Goal: Task Accomplishment & Management: Manage account settings

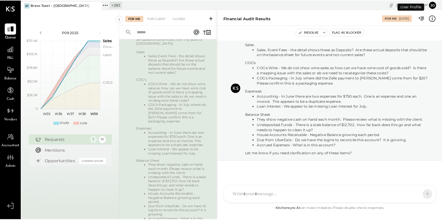
scroll to position [31, 0]
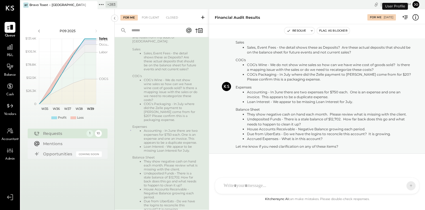
click at [90, 6] on icon at bounding box center [92, 5] width 7 height 7
click at [24, 2] on icon at bounding box center [24, 4] width 7 height 7
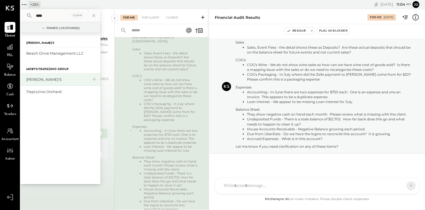
type input "****"
click at [52, 76] on div "[PERSON_NAME]'s" at bounding box center [61, 80] width 80 height 12
click at [45, 78] on div "[PERSON_NAME]'s" at bounding box center [57, 79] width 62 height 5
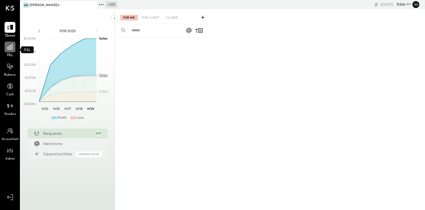
click at [12, 49] on icon at bounding box center [9, 46] width 7 height 7
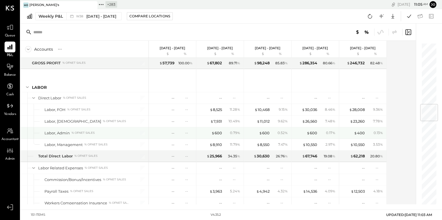
scroll to position [515, 0]
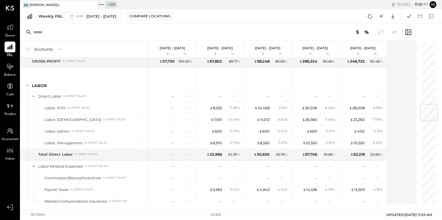
click at [102, 6] on icon at bounding box center [100, 4] width 7 height 7
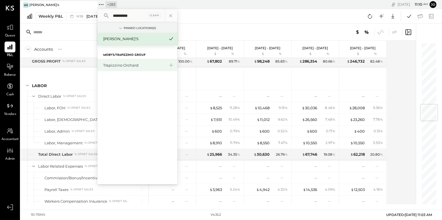
type input "**********"
click at [125, 62] on div "Trapizzino Orchard" at bounding box center [137, 65] width 80 height 12
click at [123, 65] on div "Trapizzino Orchard" at bounding box center [134, 65] width 62 height 5
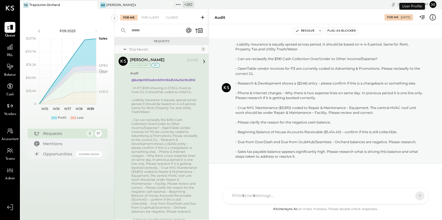
scroll to position [17, 0]
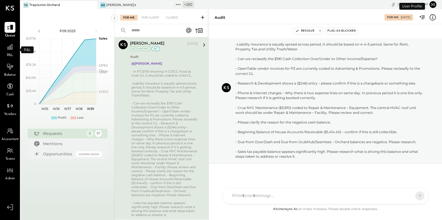
click at [12, 54] on span "P&L" at bounding box center [10, 55] width 7 height 5
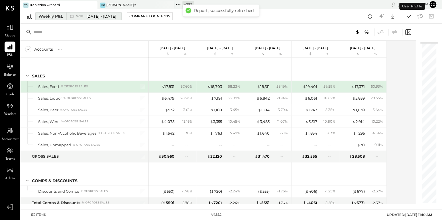
click at [56, 19] on div "Weekly P&L" at bounding box center [50, 16] width 25 height 6
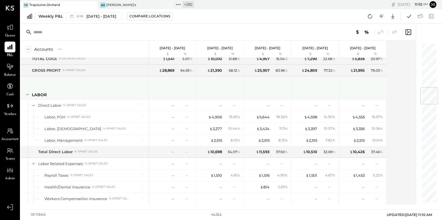
scroll to position [380, 0]
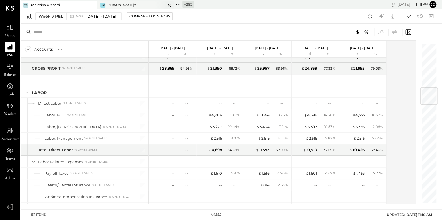
click at [174, 4] on div at bounding box center [164, 5] width 20 height 8
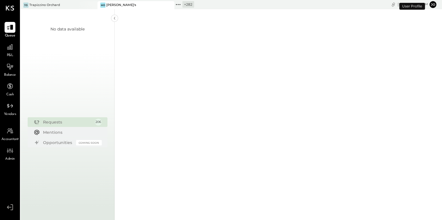
click at [178, 5] on icon at bounding box center [178, 4] width 1 height 1
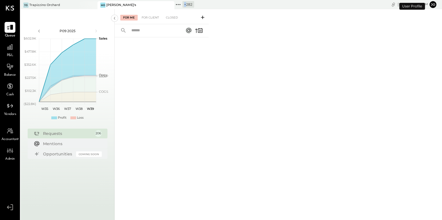
click at [178, 5] on icon at bounding box center [178, 4] width 1 height 1
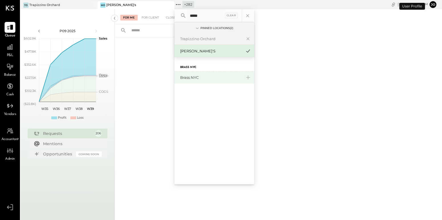
type input "*****"
click at [198, 80] on div "Brass NYC" at bounding box center [211, 77] width 62 height 5
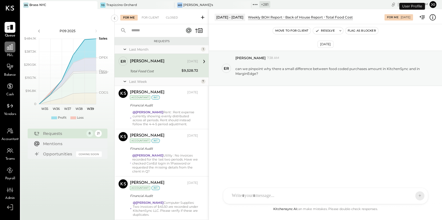
click at [8, 48] on icon at bounding box center [10, 47] width 6 height 6
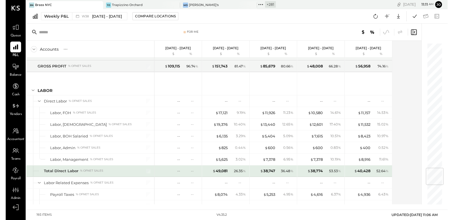
scroll to position [1054, 0]
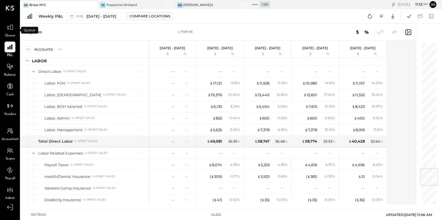
click at [10, 34] on span "Queue" at bounding box center [10, 35] width 11 height 5
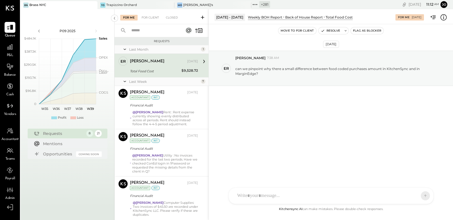
drag, startPoint x: 320, startPoint y: 46, endPoint x: 341, endPoint y: 46, distance: 20.5
click at [339, 46] on div "[DATE]" at bounding box center [331, 44] width 16 height 7
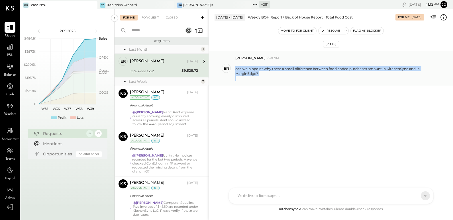
drag, startPoint x: 235, startPoint y: 69, endPoint x: 264, endPoint y: 77, distance: 29.6
click at [264, 77] on p "can we pinpoint why there a small difference between food coded purchases amoun…" at bounding box center [336, 72] width 203 height 20
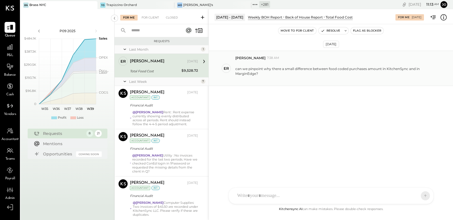
click at [239, 60] on div "can we pinpoint why there a small difference between food coded purchases amoun…" at bounding box center [341, 70] width 213 height 21
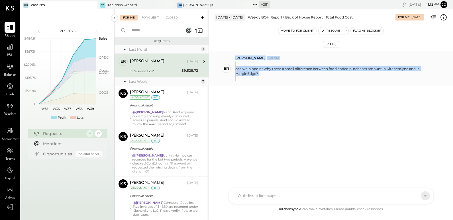
drag, startPoint x: 234, startPoint y: 57, endPoint x: 269, endPoint y: 80, distance: 41.9
click at [269, 80] on div "er [PERSON_NAME] 7:38 AM can we pinpoint why there a small difference between f…" at bounding box center [331, 68] width 244 height 35
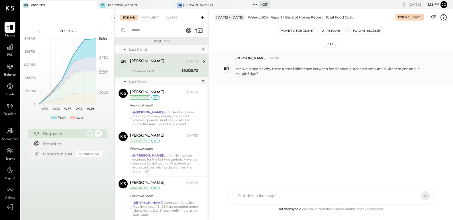
click at [260, 80] on div at bounding box center [336, 78] width 203 height 5
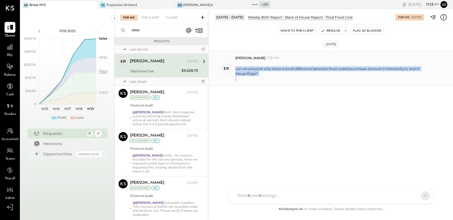
drag, startPoint x: 235, startPoint y: 67, endPoint x: 265, endPoint y: 76, distance: 31.2
click at [265, 76] on p "can we pinpoint why there a small difference between food coded purchases amoun…" at bounding box center [336, 72] width 203 height 20
click at [265, 76] on div at bounding box center [336, 78] width 203 height 5
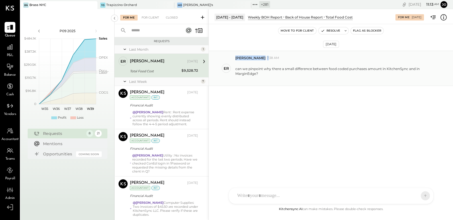
drag, startPoint x: 235, startPoint y: 57, endPoint x: 244, endPoint y: 57, distance: 9.4
click at [244, 57] on div "er [PERSON_NAME] 7:38 AM can we pinpoint why there a small difference between f…" at bounding box center [331, 68] width 244 height 35
click at [267, 57] on span "7:38 AM" at bounding box center [273, 58] width 12 height 5
drag, startPoint x: 242, startPoint y: 58, endPoint x: 264, endPoint y: 58, distance: 21.4
click at [264, 58] on div "[PERSON_NAME] 7:38 AM" at bounding box center [341, 58] width 213 height 5
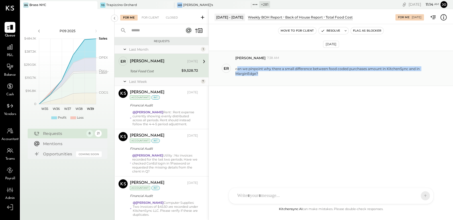
drag, startPoint x: 237, startPoint y: 69, endPoint x: 280, endPoint y: 73, distance: 43.5
click at [280, 73] on div "can we pinpoint why there a small difference between food coded purchases amoun…" at bounding box center [336, 71] width 203 height 10
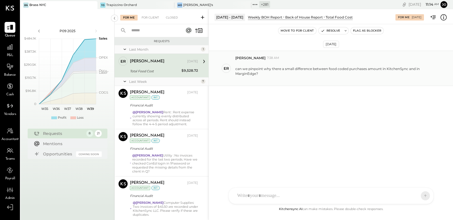
click at [327, 68] on div "can we pinpoint why there a small difference between food coded purchases amoun…" at bounding box center [336, 71] width 203 height 10
click at [424, 19] on icon at bounding box center [443, 17] width 7 height 7
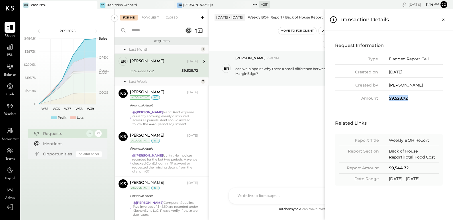
drag, startPoint x: 389, startPoint y: 99, endPoint x: 412, endPoint y: 99, distance: 22.2
click at [412, 99] on div "$9,528.72" at bounding box center [416, 98] width 54 height 6
drag, startPoint x: 388, startPoint y: 152, endPoint x: 416, endPoint y: 161, distance: 29.7
click at [416, 161] on div "Report Section Back of House Report|Total Food Cost" at bounding box center [389, 155] width 100 height 15
drag, startPoint x: 388, startPoint y: 178, endPoint x: 437, endPoint y: 177, distance: 48.7
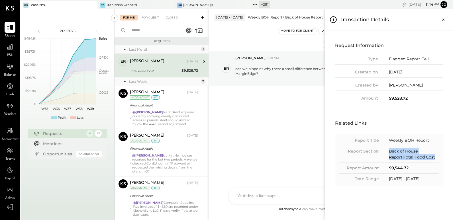
click at [424, 177] on div "Date Range [DATE] - [DATE]" at bounding box center [389, 179] width 100 height 6
drag, startPoint x: 391, startPoint y: 166, endPoint x: 417, endPoint y: 166, distance: 25.4
click at [417, 166] on div "$9,544.72" at bounding box center [414, 168] width 50 height 6
drag, startPoint x: 392, startPoint y: 140, endPoint x: 430, endPoint y: 137, distance: 37.8
click at [424, 138] on div "Weekly BOH Report" at bounding box center [414, 141] width 50 height 6
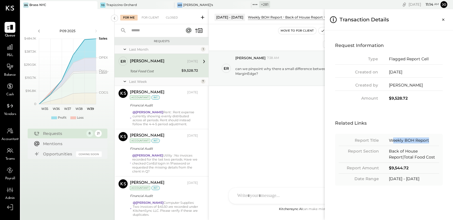
click at [400, 138] on div "Weekly BOH Report" at bounding box center [414, 141] width 50 height 6
drag, startPoint x: 391, startPoint y: 141, endPoint x: 427, endPoint y: 141, distance: 36.2
click at [424, 141] on div "Weekly BOH Report" at bounding box center [414, 141] width 50 height 6
drag, startPoint x: 427, startPoint y: 141, endPoint x: 376, endPoint y: 140, distance: 51.0
click at [376, 140] on div "Report Title Weekly BOH Report" at bounding box center [389, 142] width 100 height 9
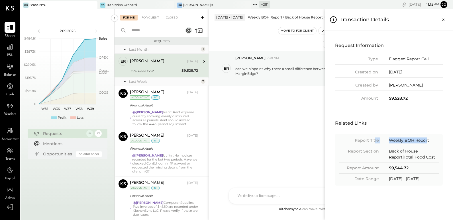
drag, startPoint x: 389, startPoint y: 179, endPoint x: 433, endPoint y: 179, distance: 44.2
click at [424, 179] on div "Date Range [DATE] - [DATE]" at bounding box center [389, 179] width 100 height 6
click at [424, 19] on icon "Close panel" at bounding box center [444, 20] width 6 height 6
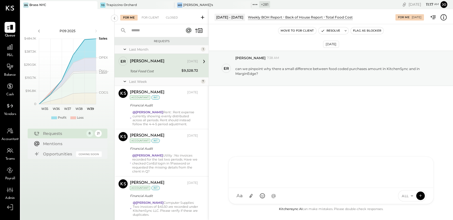
click at [301, 183] on div at bounding box center [331, 171] width 193 height 23
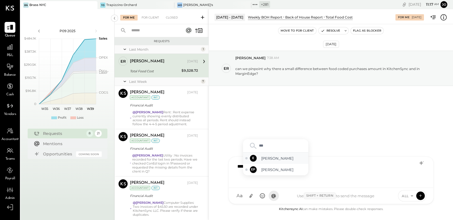
click at [263, 159] on span "[PERSON_NAME]" at bounding box center [283, 158] width 45 height 5
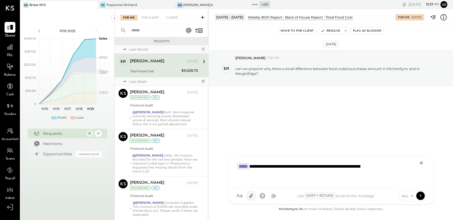
click at [250, 196] on icon at bounding box center [250, 196] width 3 height 4
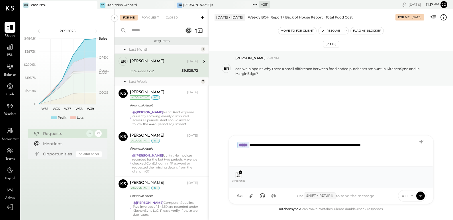
click at [398, 148] on div "**********" at bounding box center [332, 150] width 194 height 23
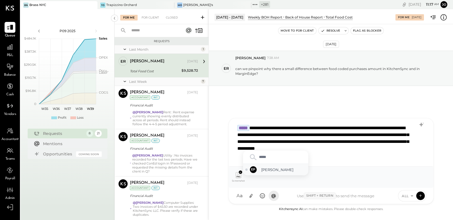
click at [298, 173] on div "EP [PERSON_NAME]" at bounding box center [275, 169] width 65 height 11
click at [285, 170] on span "iris" at bounding box center [283, 169] width 45 height 5
click at [421, 197] on icon at bounding box center [420, 196] width 5 height 6
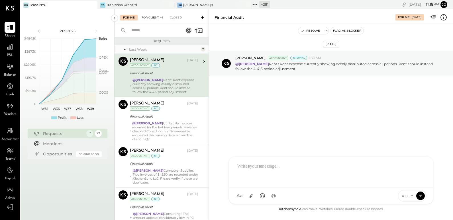
click at [157, 20] on div "For Client +1" at bounding box center [152, 18] width 27 height 6
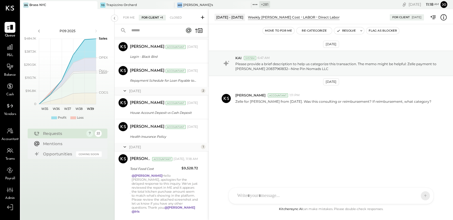
scroll to position [483, 0]
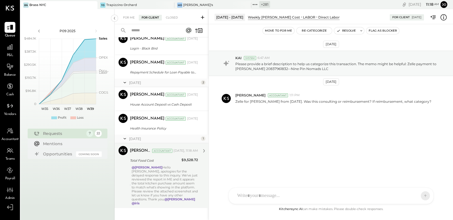
click at [173, 180] on div "@[PERSON_NAME] Hello [PERSON_NAME], apologies for the delayed response to this …" at bounding box center [165, 186] width 66 height 40
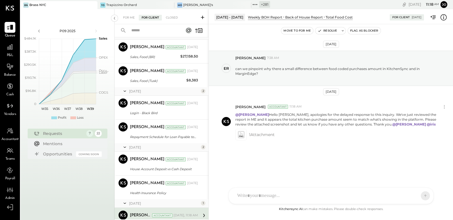
scroll to position [483, 0]
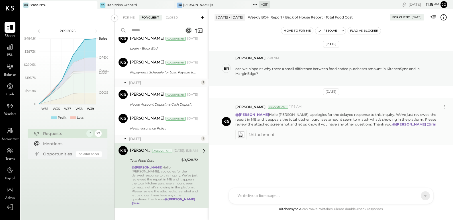
drag, startPoint x: 243, startPoint y: 114, endPoint x: 341, endPoint y: 137, distance: 100.7
click at [341, 137] on div "[PERSON_NAME] Accountant 11:18 AM @[PERSON_NAME] Hello [PERSON_NAME], apologies…" at bounding box center [341, 122] width 213 height 38
click at [327, 111] on div "@[PERSON_NAME] Hello [PERSON_NAME], apologies for the delayed response to this …" at bounding box center [341, 119] width 213 height 16
click at [330, 32] on button "Resolve" at bounding box center [328, 30] width 24 height 7
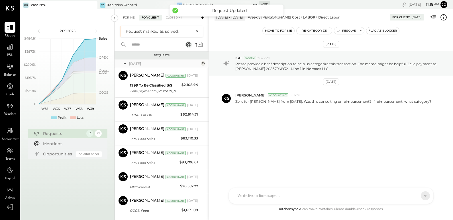
click at [131, 20] on div "For Me" at bounding box center [128, 18] width 17 height 6
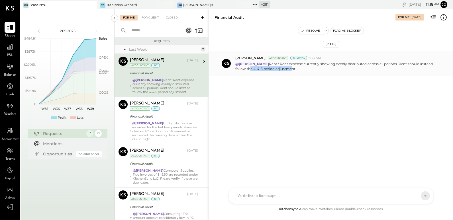
drag, startPoint x: 266, startPoint y: 69, endPoint x: 279, endPoint y: 69, distance: 13.1
click at [279, 69] on p "@[PERSON_NAME] Rent : Rent expense currently showing evenly distributed across …" at bounding box center [336, 67] width 203 height 10
drag, startPoint x: 318, startPoint y: 44, endPoint x: 345, endPoint y: 44, distance: 27.1
click at [345, 44] on div "[DATE] [PERSON_NAME] Accountant Internal 6:43 AM @[PERSON_NAME] Rent : Rent exp…" at bounding box center [331, 78] width 244 height 80
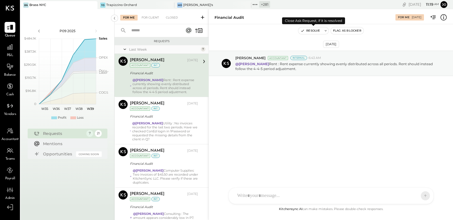
click at [316, 30] on button "Resolve" at bounding box center [310, 30] width 24 height 7
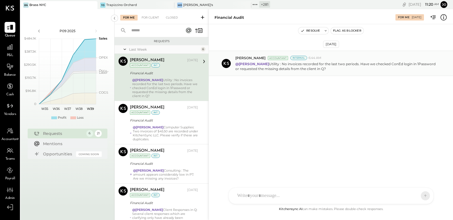
click at [337, 64] on p "@[PERSON_NAME] Utility : No invoices recorded for the last two periods. Have we…" at bounding box center [336, 67] width 203 height 10
click at [296, 68] on p "@[PERSON_NAME] Utility : No invoices recorded for the last two periods. Have we…" at bounding box center [336, 67] width 203 height 10
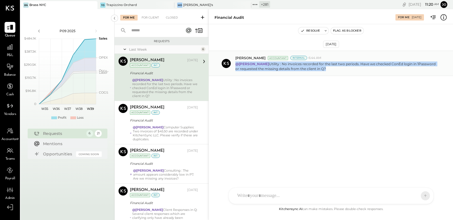
click at [296, 68] on p "@[PERSON_NAME] Utility : No invoices recorded for the last two periods. Have we…" at bounding box center [336, 67] width 203 height 10
click at [300, 66] on p "@[PERSON_NAME] Utility : No invoices recorded for the last two periods. Have we…" at bounding box center [336, 67] width 203 height 10
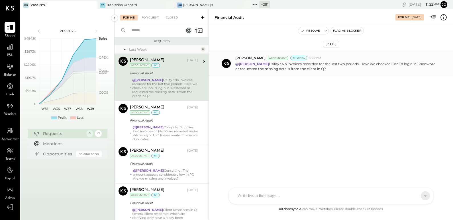
drag, startPoint x: 263, startPoint y: 62, endPoint x: 326, endPoint y: 74, distance: 64.9
click at [327, 74] on div "[PERSON_NAME] Accountant Internal 6:44 AM @[PERSON_NAME] Utility : No invoices …" at bounding box center [331, 63] width 244 height 25
click at [326, 74] on div "[PERSON_NAME] Accountant Internal 6:44 AM @[PERSON_NAME] Utility : No invoices …" at bounding box center [331, 63] width 244 height 25
click at [282, 193] on div at bounding box center [326, 196] width 183 height 13
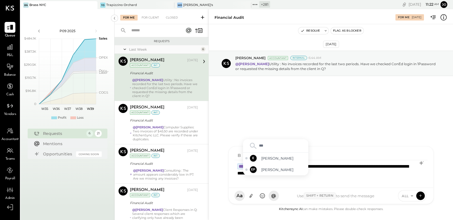
type input "****"
click at [367, 182] on div "**********" at bounding box center [332, 171] width 194 height 23
drag, startPoint x: 345, startPoint y: 173, endPoint x: 402, endPoint y: 173, distance: 56.7
click at [402, 173] on div "**********" at bounding box center [332, 171] width 194 height 23
click at [420, 196] on icon at bounding box center [420, 196] width 5 height 6
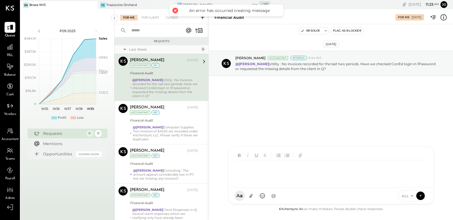
click at [311, 174] on div at bounding box center [332, 171] width 194 height 23
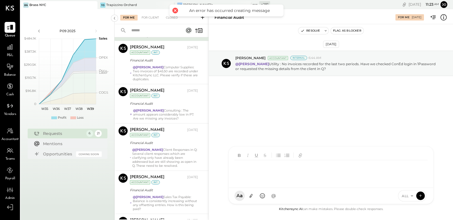
scroll to position [62, 0]
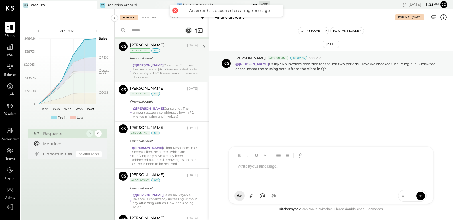
click at [152, 68] on div "@[PERSON_NAME] Computer Supplies: Two invoices of $45.50 are recorded under Kit…" at bounding box center [165, 71] width 65 height 16
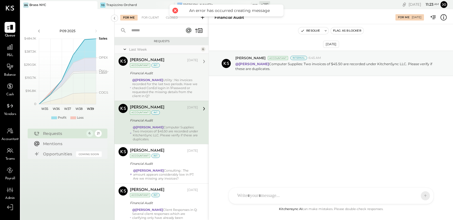
click at [158, 73] on div "Financial Audit" at bounding box center [163, 73] width 66 height 6
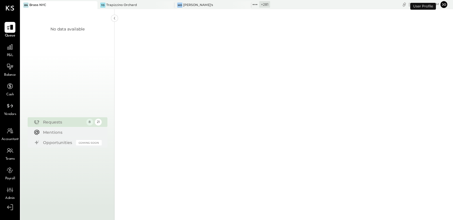
click at [12, 54] on span "P&L" at bounding box center [10, 55] width 7 height 5
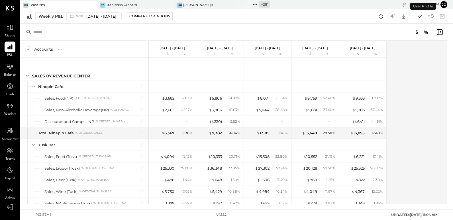
click at [60, 20] on div "Weekly P&L W38 Sep 15 - 21, 2025 Compare Locations Google Sheets Excel" at bounding box center [237, 16] width 433 height 15
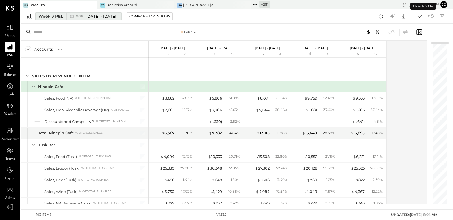
click at [60, 19] on button "Weekly P&L W38 [DATE] - [DATE]" at bounding box center [78, 16] width 86 height 8
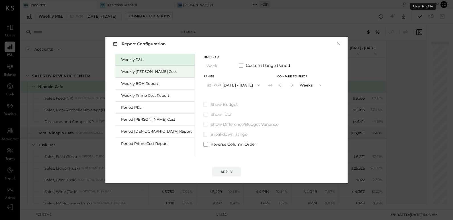
click at [134, 75] on div "Weekly [PERSON_NAME] Cost" at bounding box center [154, 72] width 79 height 12
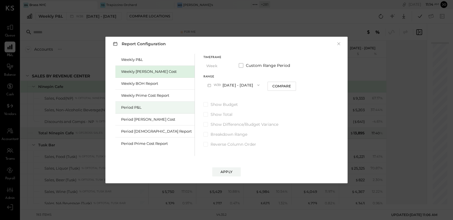
click at [149, 109] on div "Period P&L" at bounding box center [156, 107] width 71 height 5
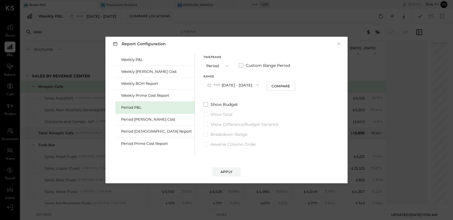
click at [225, 85] on button "P09 Aug 25 - Sep 28, 2025" at bounding box center [233, 85] width 59 height 11
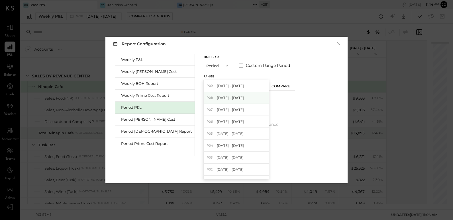
click at [230, 98] on div "P08 Jul 28 - Aug 24, 2025" at bounding box center [236, 98] width 65 height 12
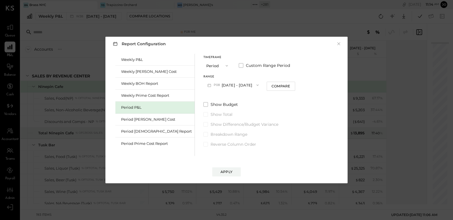
click at [230, 162] on div "Apply" at bounding box center [226, 166] width 231 height 21
click at [230, 172] on div "Apply" at bounding box center [227, 172] width 12 height 5
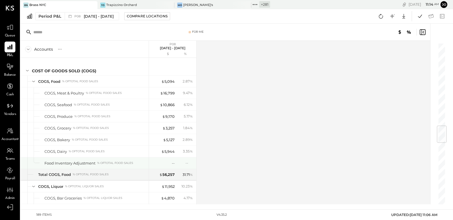
scroll to position [691, 0]
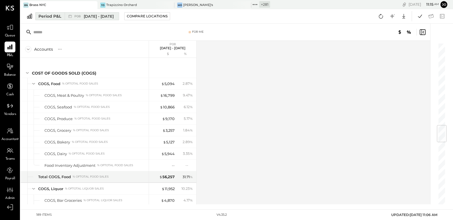
click at [86, 15] on span "Jul 28 - Aug 24, 2025" at bounding box center [99, 16] width 30 height 5
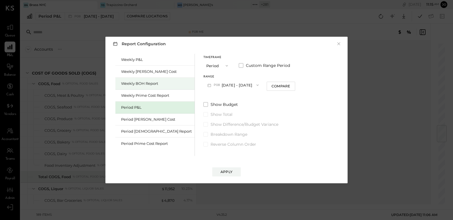
click at [147, 83] on div "Weekly BOH Report" at bounding box center [156, 83] width 71 height 5
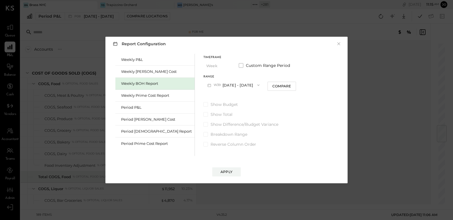
click at [212, 88] on button "W39 Sep 22 - 28, 2025" at bounding box center [234, 85] width 60 height 11
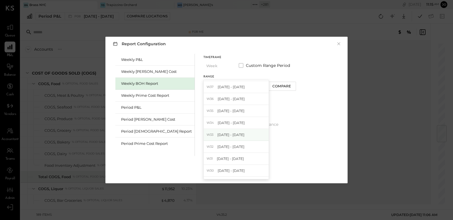
scroll to position [29, 0]
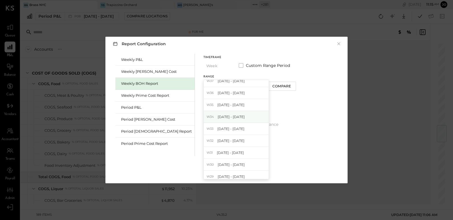
click at [218, 117] on span "[DATE] - [DATE]" at bounding box center [231, 117] width 27 height 5
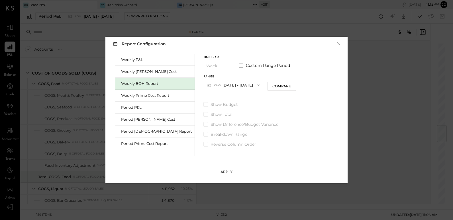
click at [225, 168] on button "Apply" at bounding box center [226, 172] width 29 height 9
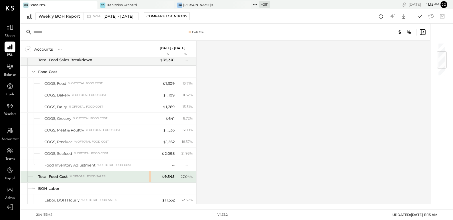
scroll to position [70, 0]
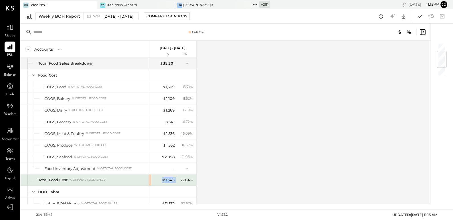
drag, startPoint x: 158, startPoint y: 180, endPoint x: 176, endPoint y: 180, distance: 18.0
click at [176, 180] on div "$ 9,545 27.04 %" at bounding box center [173, 180] width 43 height 11
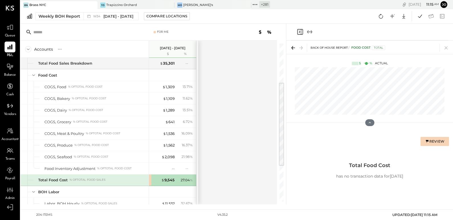
click at [219, 191] on div "Accounts S % GL Aug 18 - 24, 2025 $ % Back of House Report Food Sales Breakdown…" at bounding box center [149, 123] width 257 height 164
click at [63, 17] on div "Weekly BOH Report" at bounding box center [59, 16] width 42 height 6
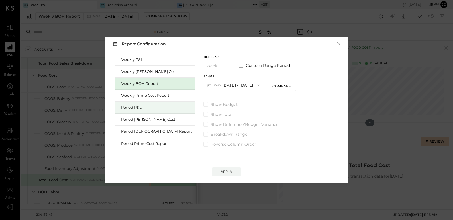
click at [148, 112] on div "Period P&L" at bounding box center [154, 108] width 79 height 12
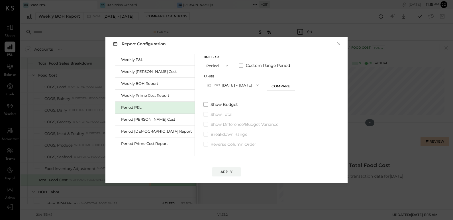
click at [218, 82] on button "P09 Aug 25 - Sep 28, 2025" at bounding box center [233, 85] width 59 height 11
click at [230, 74] on div "Timeframe Period Custom Range Period Range P09 Aug 25 - Sep 28, 2025 P09 Aug 25…" at bounding box center [250, 73] width 92 height 34
click at [267, 86] on button "Compare" at bounding box center [281, 86] width 29 height 9
click at [289, 86] on button "button" at bounding box center [291, 85] width 5 height 6
click at [290, 86] on icon "button" at bounding box center [291, 85] width 3 height 3
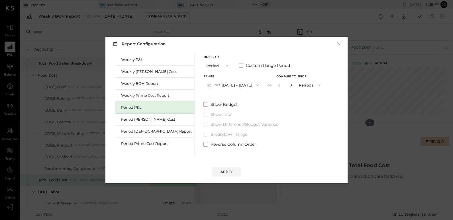
click at [290, 86] on icon "button" at bounding box center [291, 85] width 3 height 3
type input "*"
click at [229, 174] on button "Apply" at bounding box center [226, 172] width 29 height 9
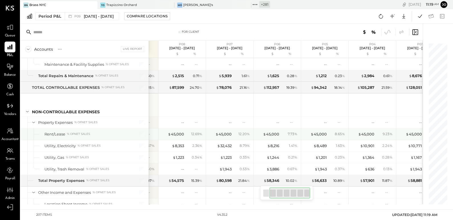
scroll to position [0, 58]
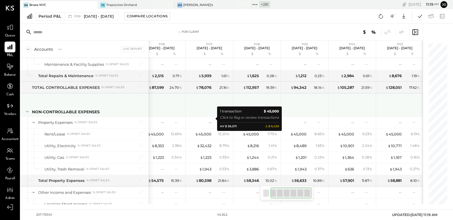
click at [294, 94] on div at bounding box center [305, 104] width 43 height 21
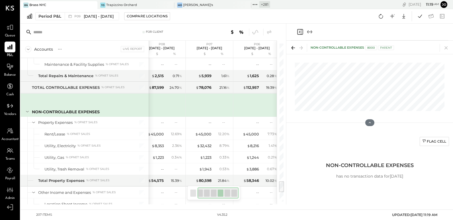
scroll to position [0, 53]
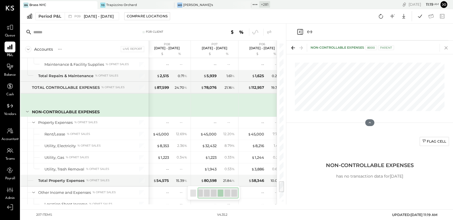
click at [447, 45] on icon at bounding box center [446, 48] width 8 height 8
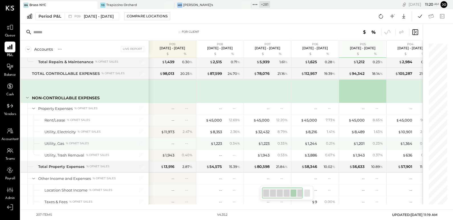
scroll to position [1909, 0]
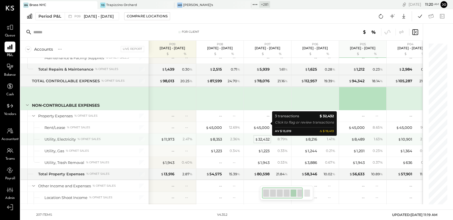
click at [264, 137] on div "$ 32,432" at bounding box center [262, 139] width 15 height 5
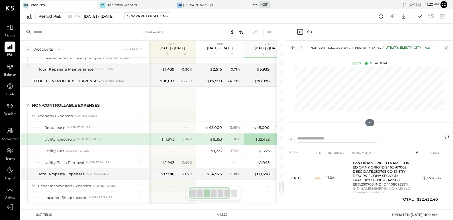
click at [446, 47] on icon at bounding box center [446, 48] width 8 height 8
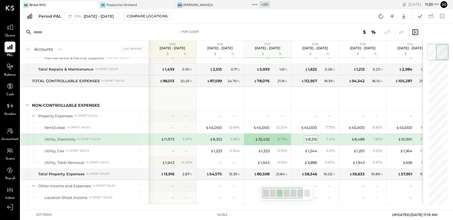
click at [314, 137] on div "$ 8,216" at bounding box center [311, 139] width 12 height 5
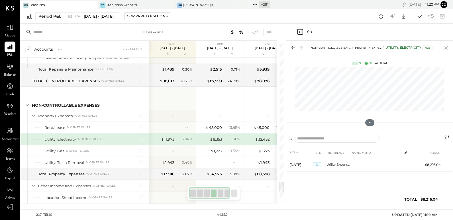
click at [447, 45] on icon at bounding box center [446, 48] width 8 height 8
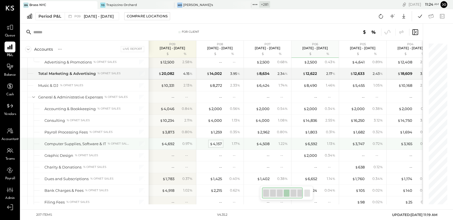
click at [219, 141] on div "$ 4,157" at bounding box center [216, 143] width 12 height 5
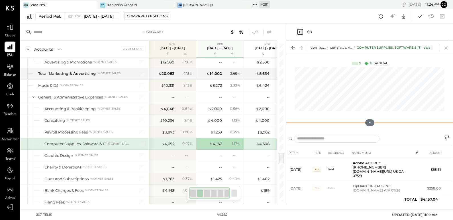
drag, startPoint x: 371, startPoint y: 125, endPoint x: 367, endPoint y: 37, distance: 87.6
click at [367, 38] on div "CONTROLLABLE EXPENSES General & Administrative Expenses Computer Supplies, Soft…" at bounding box center [369, 114] width 167 height 181
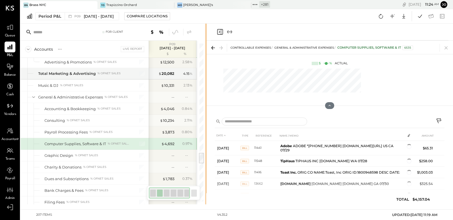
drag, startPoint x: 286, startPoint y: 118, endPoint x: 197, endPoint y: 116, distance: 88.9
click at [205, 116] on div at bounding box center [206, 114] width 2 height 181
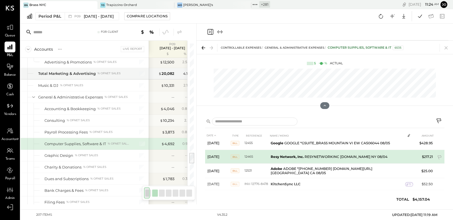
scroll to position [102, 0]
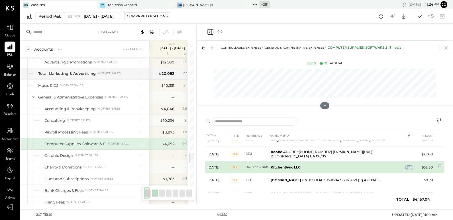
click at [411, 166] on div "1" at bounding box center [409, 168] width 8 height 5
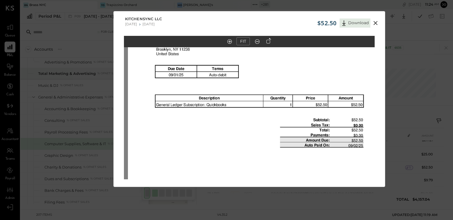
drag, startPoint x: 286, startPoint y: 97, endPoint x: 289, endPoint y: 141, distance: 44.1
click at [289, 140] on img at bounding box center [253, 142] width 251 height 355
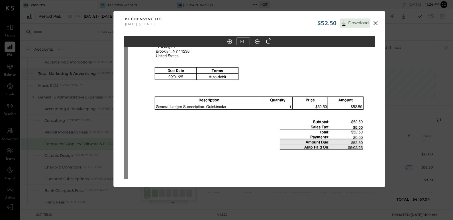
drag, startPoint x: 311, startPoint y: 127, endPoint x: 307, endPoint y: 135, distance: 9.3
click at [307, 135] on img at bounding box center [253, 144] width 251 height 355
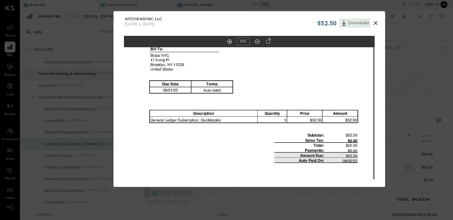
click at [398, 146] on div "$52.50 Download KitchenSync LLC 07/21/2025 07/27/2025 FIT" at bounding box center [226, 110] width 453 height 220
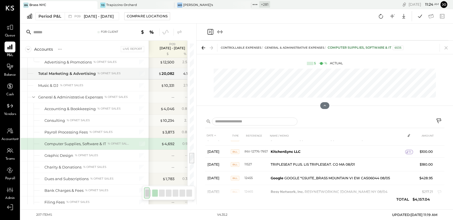
scroll to position [46, 0]
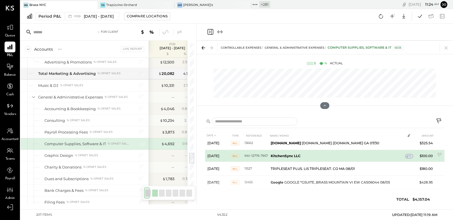
click at [411, 156] on div "1" at bounding box center [409, 156] width 8 height 5
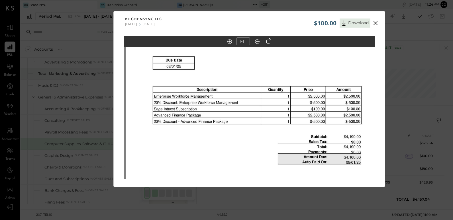
drag, startPoint x: 317, startPoint y: 129, endPoint x: 319, endPoint y: 153, distance: 24.3
click at [319, 153] on img at bounding box center [251, 133] width 251 height 355
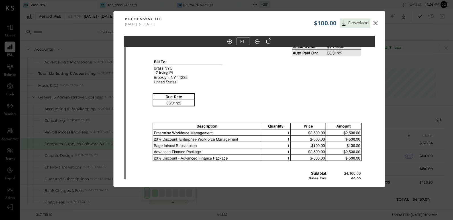
drag, startPoint x: 316, startPoint y: 119, endPoint x: 316, endPoint y: 145, distance: 25.9
click at [316, 145] on img at bounding box center [251, 170] width 251 height 355
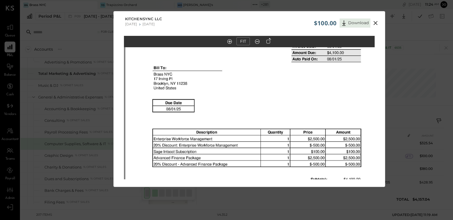
drag, startPoint x: 312, startPoint y: 109, endPoint x: 312, endPoint y: 123, distance: 14.0
click at [312, 123] on img at bounding box center [250, 176] width 251 height 355
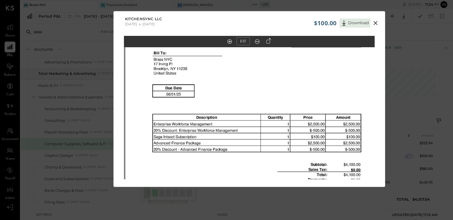
drag, startPoint x: 312, startPoint y: 123, endPoint x: 312, endPoint y: 103, distance: 19.4
click at [312, 103] on img at bounding box center [250, 161] width 251 height 355
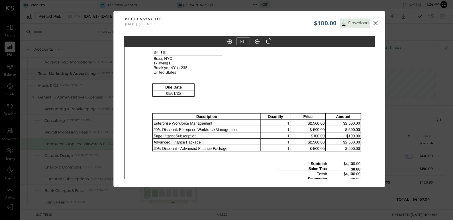
drag, startPoint x: 156, startPoint y: 139, endPoint x: 154, endPoint y: 144, distance: 5.3
click at [154, 144] on img at bounding box center [250, 160] width 251 height 355
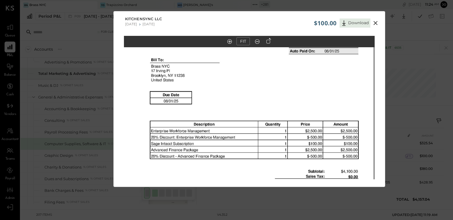
drag, startPoint x: 278, startPoint y: 113, endPoint x: 272, endPoint y: 174, distance: 60.5
click at [273, 168] on img at bounding box center [248, 168] width 251 height 355
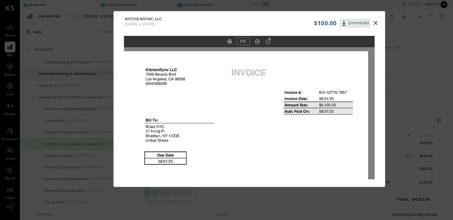
click at [375, 25] on icon at bounding box center [375, 23] width 7 height 7
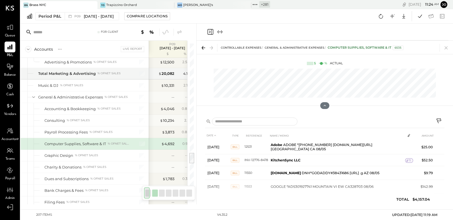
scroll to position [109, 0]
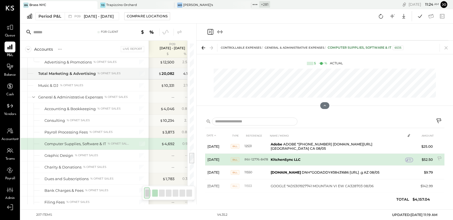
click at [410, 158] on span "1" at bounding box center [410, 160] width 1 height 4
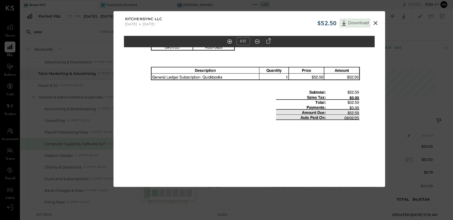
drag, startPoint x: 296, startPoint y: 107, endPoint x: 296, endPoint y: 136, distance: 28.8
click at [296, 136] on img at bounding box center [249, 114] width 251 height 355
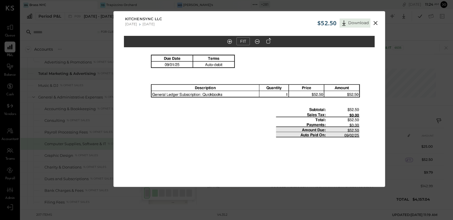
click at [376, 25] on icon at bounding box center [375, 23] width 7 height 7
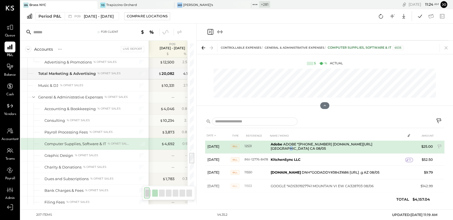
drag, startPoint x: 369, startPoint y: 151, endPoint x: 369, endPoint y: 145, distance: 6.6
click at [369, 145] on td "Adobe ADOBE *800-833-6687 ADOBE.LY/EN US CA 08/05" at bounding box center [336, 146] width 137 height 15
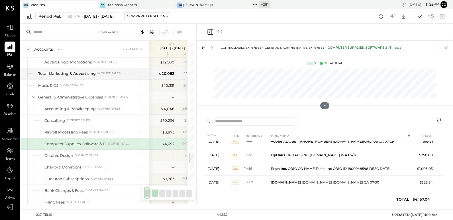
scroll to position [0, 0]
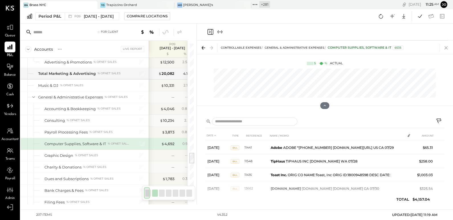
click at [446, 47] on icon at bounding box center [446, 48] width 8 height 8
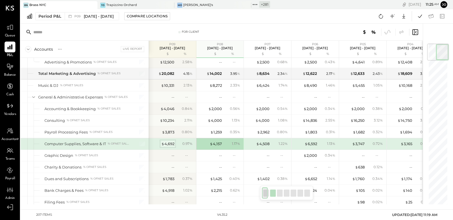
click at [173, 141] on div "$ 4,692" at bounding box center [167, 143] width 13 height 5
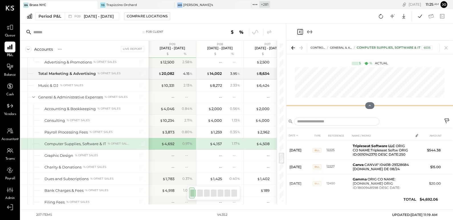
drag, startPoint x: 368, startPoint y: 121, endPoint x: 367, endPoint y: 20, distance: 101.2
click at [367, 20] on div "BN Brass NYC TO Trapizzino Orchard Mo Moby's + 281 Pinned Locations ( 3 ) Brass…" at bounding box center [237, 102] width 433 height 205
drag, startPoint x: 371, startPoint y: 105, endPoint x: 369, endPoint y: 27, distance: 78.4
click at [369, 27] on div "CONTROLLABLE EXPENSES General & Administrative Expenses Computer Supplies, Soft…" at bounding box center [369, 114] width 167 height 181
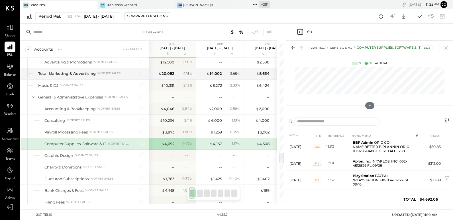
scroll to position [283, 0]
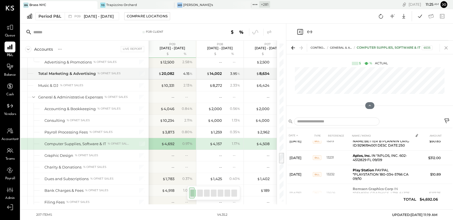
click at [444, 49] on icon at bounding box center [446, 48] width 8 height 8
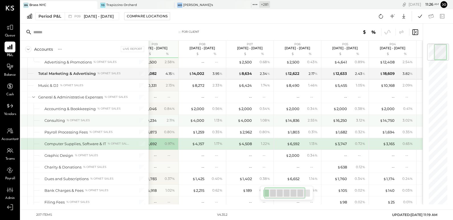
scroll to position [0, 17]
click at [297, 118] on div "$ 14,836" at bounding box center [293, 120] width 15 height 5
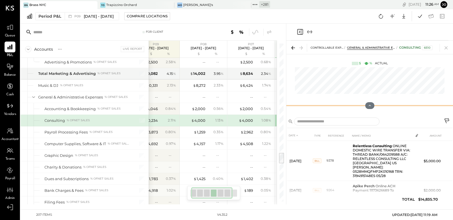
drag, startPoint x: 369, startPoint y: 122, endPoint x: 369, endPoint y: 48, distance: 73.5
click at [369, 48] on div "CONTROLLABLE EXPENSES General & Administrative Expenses Consulting 6510 $ % Act…" at bounding box center [369, 77] width 167 height 73
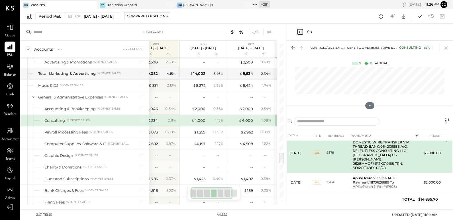
scroll to position [4, 0]
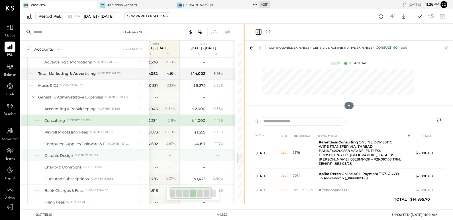
drag, startPoint x: 285, startPoint y: 143, endPoint x: 233, endPoint y: 143, distance: 52.2
click at [233, 143] on div "For Client Accounts S % GL Live Report P09 Aug 25 - Sep 28, 2025 $ % P08 Jul 28…" at bounding box center [133, 114] width 224 height 181
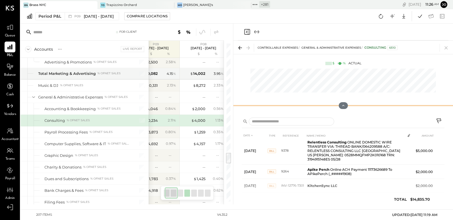
click at [341, 72] on div "CONTROLLABLE EXPENSES General & Administrative Expenses Consulting 6510 $ % Act…" at bounding box center [343, 77] width 220 height 73
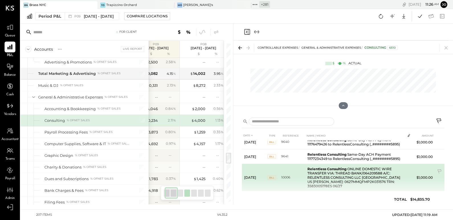
scroll to position [103, 0]
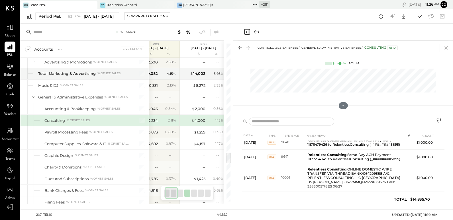
click at [447, 46] on icon at bounding box center [446, 48] width 8 height 8
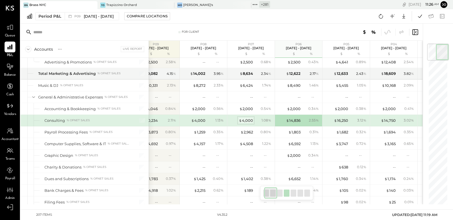
click at [250, 118] on div "$ 4,000" at bounding box center [246, 120] width 14 height 5
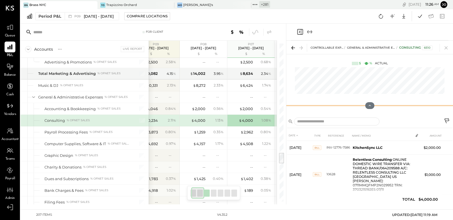
drag, startPoint x: 371, startPoint y: 121, endPoint x: 364, endPoint y: 29, distance: 92.6
click at [364, 29] on div "CONTROLLABLE EXPENSES General & Administrative Expenses Consulting 6510 $ % Act…" at bounding box center [369, 114] width 167 height 181
click at [446, 48] on icon at bounding box center [446, 48] width 8 height 8
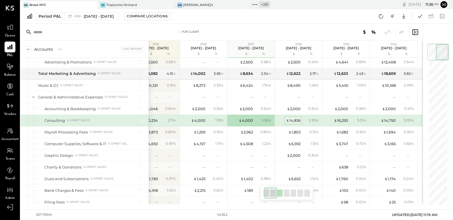
click at [290, 118] on div "$ 14,836" at bounding box center [293, 120] width 15 height 5
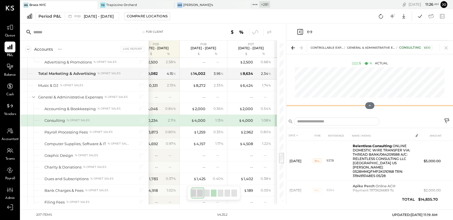
drag, startPoint x: 372, startPoint y: 125, endPoint x: 367, endPoint y: 26, distance: 99.1
click at [367, 26] on div "CONTROLLABLE EXPENSES General & Administrative Expenses Consulting 6510 $ % Act…" at bounding box center [369, 114] width 167 height 181
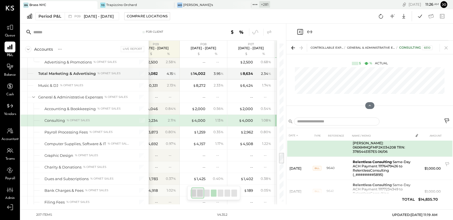
scroll to position [153, 0]
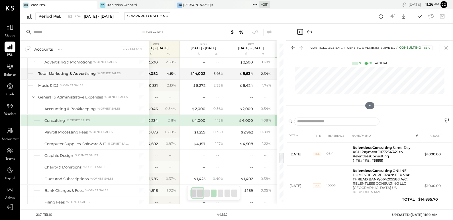
click at [446, 47] on icon at bounding box center [446, 47] width 3 height 3
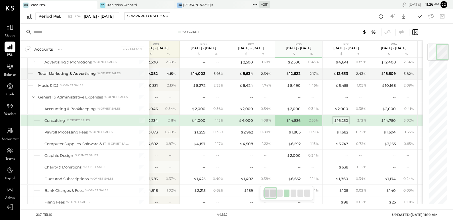
click at [339, 118] on div "$ 16,250" at bounding box center [341, 120] width 14 height 5
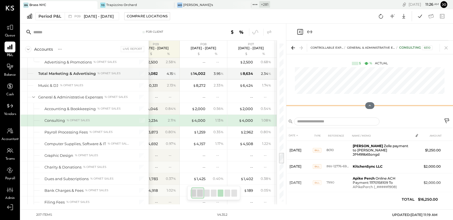
drag, startPoint x: 368, startPoint y: 123, endPoint x: 368, endPoint y: 41, distance: 81.8
click at [368, 41] on div "CONTROLLABLE EXPENSES General & Administrative Expenses Consulting 6510 $ % Act…" at bounding box center [369, 77] width 167 height 73
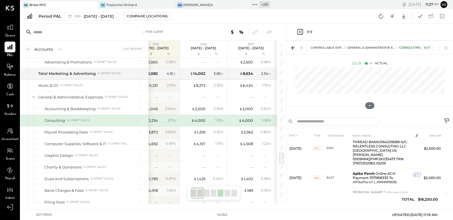
scroll to position [88, 0]
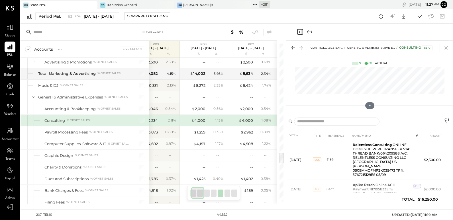
click at [448, 46] on icon at bounding box center [446, 48] width 8 height 8
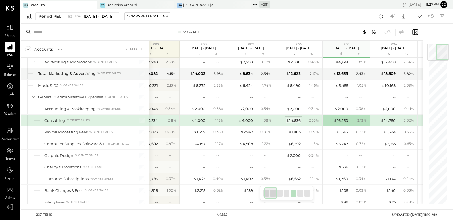
click at [293, 118] on div "$ 14,836" at bounding box center [293, 120] width 15 height 5
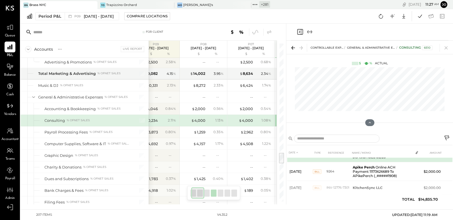
scroll to position [38, 0]
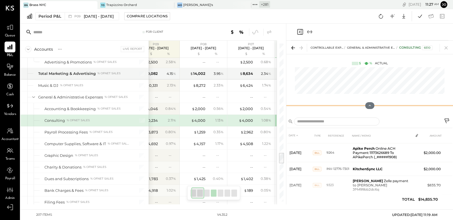
drag, startPoint x: 371, startPoint y: 121, endPoint x: 370, endPoint y: 33, distance: 87.5
click at [370, 33] on div "CONTROLLABLE EXPENSES General & Administrative Expenses Consulting 6510 $ % Act…" at bounding box center [369, 114] width 167 height 181
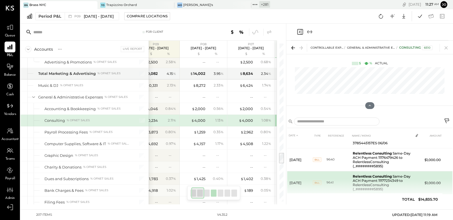
scroll to position [86, 0]
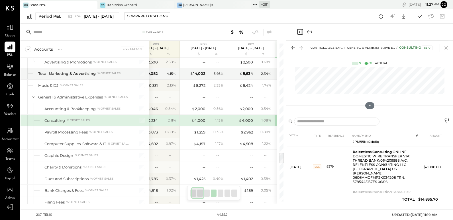
click at [447, 47] on icon at bounding box center [446, 47] width 3 height 3
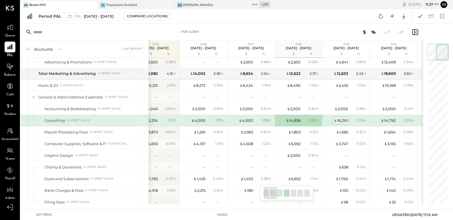
click at [344, 118] on div "$ 16,250" at bounding box center [341, 120] width 14 height 5
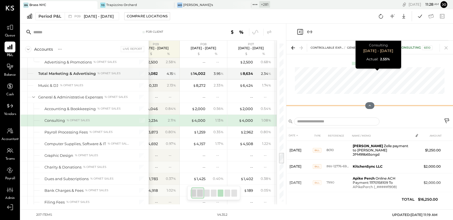
click at [370, 74] on div "CONTROLLABLE EXPENSES General & Administrative Expenses Consulting 6510 $ % Act…" at bounding box center [369, 77] width 167 height 73
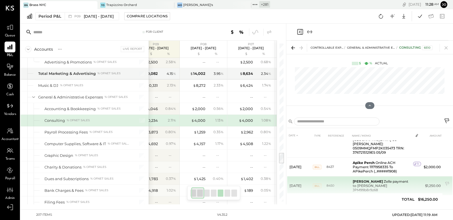
scroll to position [110, 0]
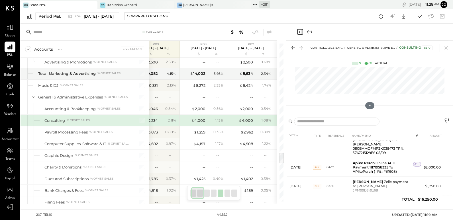
click at [261, 118] on div "1.08 %" at bounding box center [264, 120] width 19 height 5
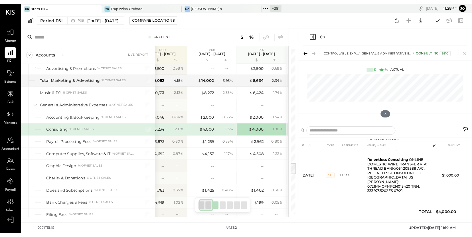
scroll to position [38, 0]
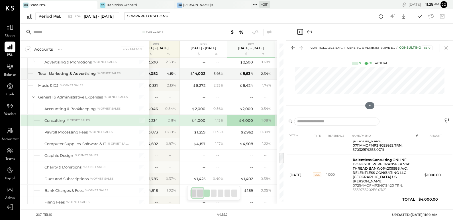
click at [445, 47] on icon at bounding box center [446, 47] width 3 height 3
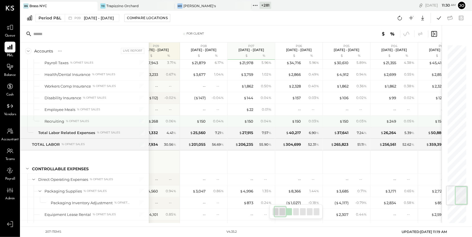
scroll to position [1173, 0]
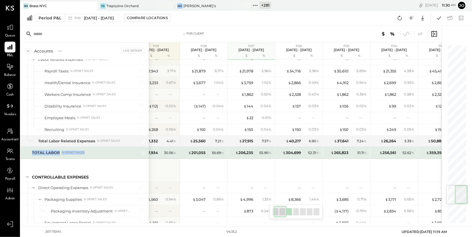
drag, startPoint x: 30, startPoint y: 144, endPoint x: 93, endPoint y: 144, distance: 63.6
click at [94, 147] on div "TOTAL LABOR % of NET SALES" at bounding box center [85, 152] width 128 height 11
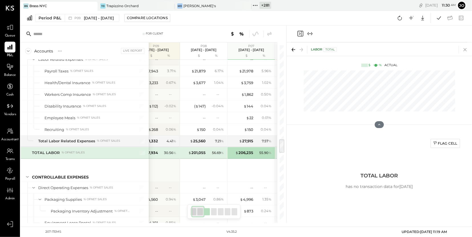
click at [453, 48] on icon at bounding box center [465, 50] width 8 height 8
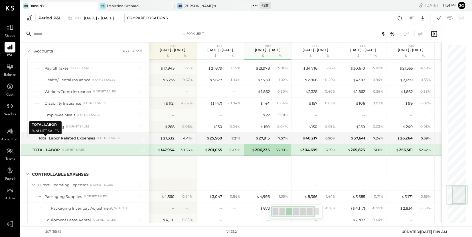
scroll to position [1183, 0]
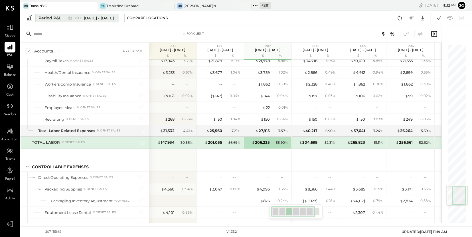
click at [68, 17] on icon at bounding box center [69, 18] width 3 height 3
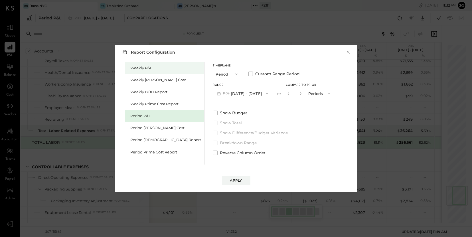
click at [151, 66] on div "Weekly P&L" at bounding box center [166, 67] width 71 height 5
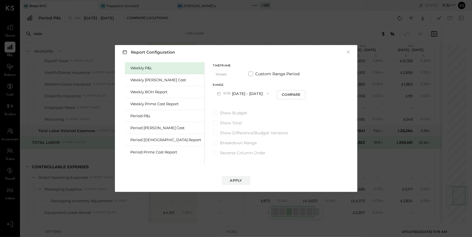
click at [222, 93] on button "W39 Sep 22 - 28, 2025" at bounding box center [243, 93] width 60 height 11
click at [282, 92] on div "Compare" at bounding box center [291, 94] width 19 height 5
click at [300, 93] on icon "button" at bounding box center [301, 93] width 3 height 3
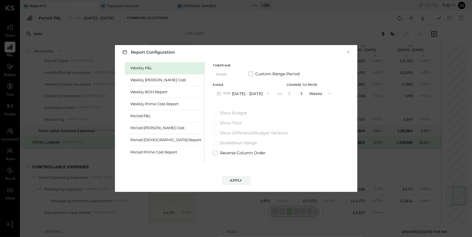
click at [300, 93] on icon "button" at bounding box center [301, 93] width 3 height 3
type input "*"
click at [236, 180] on div "Apply" at bounding box center [236, 180] width 12 height 5
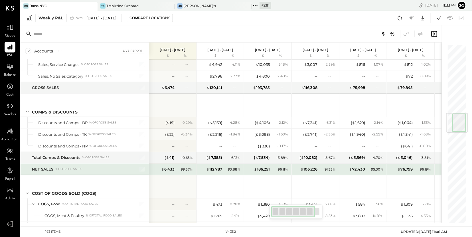
scroll to position [575, 0]
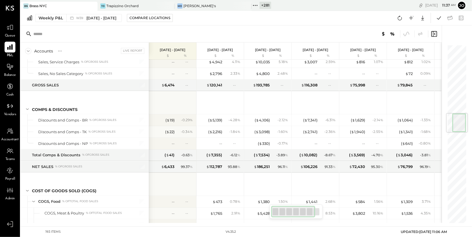
click at [13, 48] on icon at bounding box center [9, 46] width 5 height 5
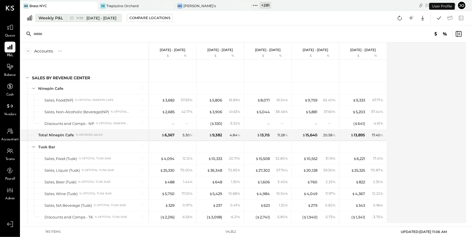
click at [53, 17] on div "Weekly P&L" at bounding box center [50, 18] width 25 height 6
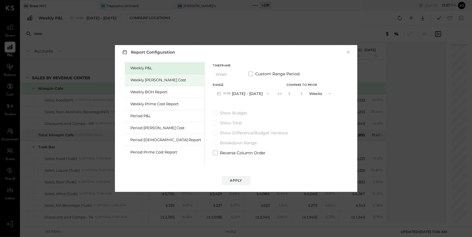
click at [155, 82] on div "Weekly [PERSON_NAME] Cost" at bounding box center [166, 79] width 71 height 5
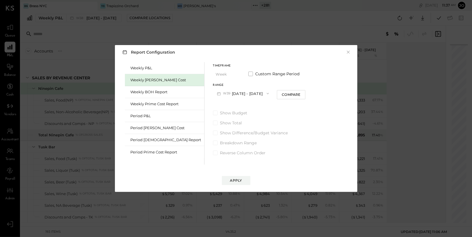
click at [231, 93] on button "W39 Sep 22 - 28, 2025" at bounding box center [243, 93] width 60 height 11
click at [227, 146] on div "W21 May 20 - 26, 2024" at bounding box center [245, 144] width 65 height 12
click at [240, 177] on button "Apply" at bounding box center [236, 180] width 29 height 9
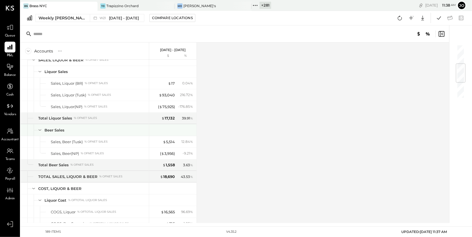
scroll to position [155, 0]
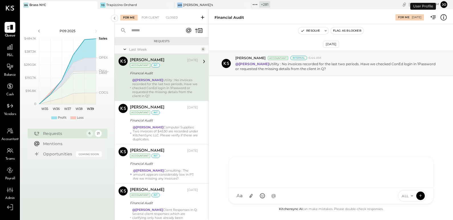
click at [280, 183] on div at bounding box center [331, 171] width 193 height 23
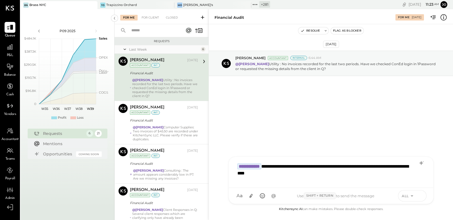
click at [420, 196] on icon at bounding box center [420, 196] width 0 height 2
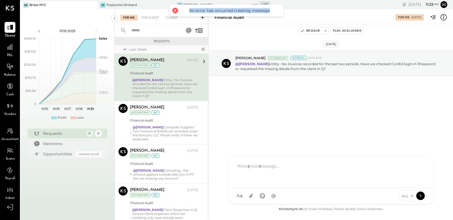
drag, startPoint x: 190, startPoint y: 9, endPoint x: 280, endPoint y: 9, distance: 90.4
click at [280, 9] on div "An error has occurred creating message" at bounding box center [227, 11] width 114 height 12
click at [254, 79] on div "Sep 18th, 2025 Manan Shah Accountant Internal 6:44 AM @Erika Perez Utility : No…" at bounding box center [331, 78] width 244 height 80
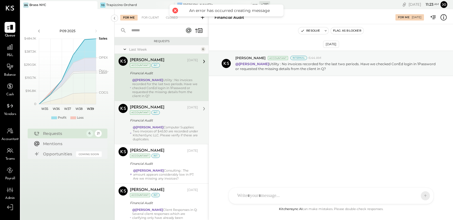
click at [166, 129] on div "@[PERSON_NAME] Computer Supplies: Two invoices of $45.50 are recorded under Kit…" at bounding box center [165, 133] width 65 height 16
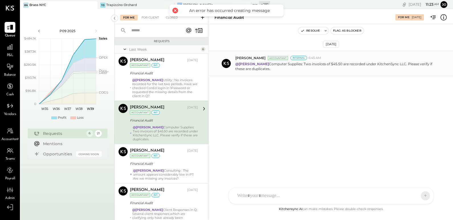
drag, startPoint x: 330, startPoint y: 63, endPoint x: 369, endPoint y: 72, distance: 39.3
click at [369, 72] on div "Manan Shah Accountant Internal 6:45 AM @Erika Perez Computer Supplies: Two invo…" at bounding box center [331, 63] width 244 height 25
click at [323, 64] on p "@[PERSON_NAME] Computer Supplies: Two invoices of $45.50 are recorded under Kit…" at bounding box center [336, 67] width 203 height 10
drag, startPoint x: 316, startPoint y: 63, endPoint x: 334, endPoint y: 63, distance: 18.2
click at [334, 63] on p "@[PERSON_NAME] Computer Supplies: Two invoices of $45.50 are recorded under Kit…" at bounding box center [336, 67] width 203 height 10
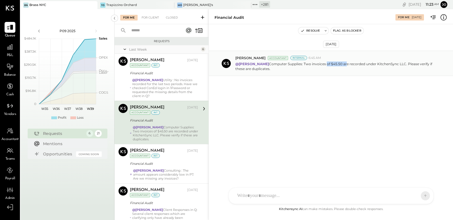
click at [334, 63] on p "@[PERSON_NAME] Computer Supplies: Two invoices of $45.50 are recorded under Kit…" at bounding box center [336, 67] width 203 height 10
drag, startPoint x: 295, startPoint y: 64, endPoint x: 322, endPoint y: 64, distance: 27.1
click at [322, 64] on p "@[PERSON_NAME] Computer Supplies: Two invoices of $45.50 are recorded under Kit…" at bounding box center [336, 67] width 203 height 10
drag, startPoint x: 320, startPoint y: 64, endPoint x: 333, endPoint y: 64, distance: 12.8
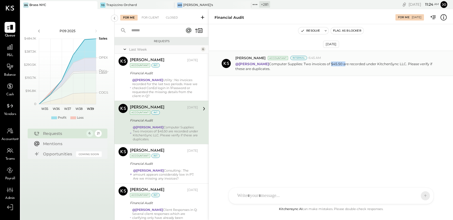
click at [333, 64] on p "@[PERSON_NAME] Computer Supplies: Two invoices of $45.50 are recorded under Kit…" at bounding box center [336, 67] width 203 height 10
click at [334, 64] on p "@[PERSON_NAME] Computer Supplies: Two invoices of $45.50 are recorded under Kit…" at bounding box center [336, 67] width 203 height 10
drag, startPoint x: 343, startPoint y: 64, endPoint x: 375, endPoint y: 64, distance: 31.4
click at [375, 64] on p "@[PERSON_NAME] Computer Supplies: Two invoices of $45.50 are recorded under Kit…" at bounding box center [336, 67] width 203 height 10
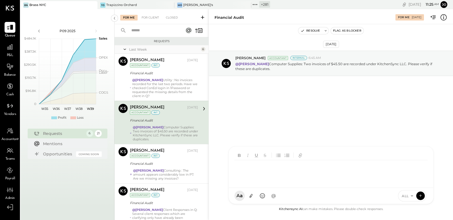
click at [297, 183] on div at bounding box center [333, 171] width 196 height 23
click at [271, 170] on span "[PERSON_NAME]" at bounding box center [283, 169] width 45 height 5
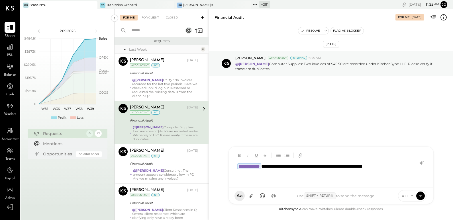
click at [411, 196] on icon at bounding box center [412, 196] width 5 height 5
click at [411, 184] on div "INTERNAL" at bounding box center [415, 181] width 34 height 9
click at [421, 200] on button at bounding box center [420, 196] width 9 height 9
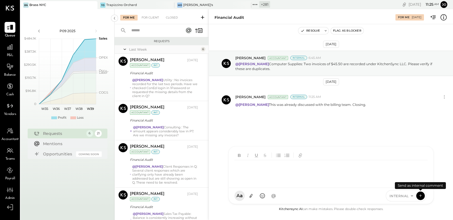
scroll to position [105, 0]
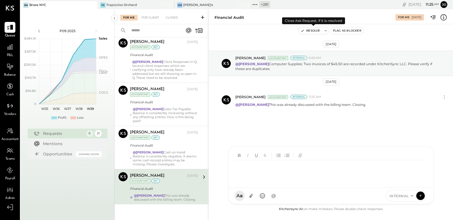
click at [315, 29] on button "Resolve" at bounding box center [310, 30] width 24 height 7
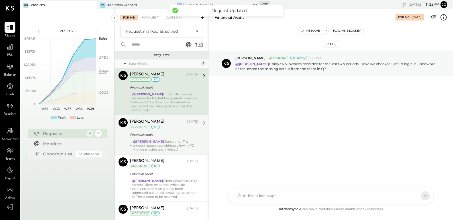
click at [167, 127] on div "Manan Shah Sep 18, 2025 Accountant int" at bounding box center [164, 124] width 68 height 12
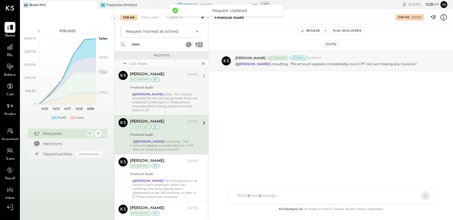
click at [165, 99] on div "@[PERSON_NAME] Utility : No invoices recorded for the last two periods. Have we…" at bounding box center [165, 102] width 66 height 20
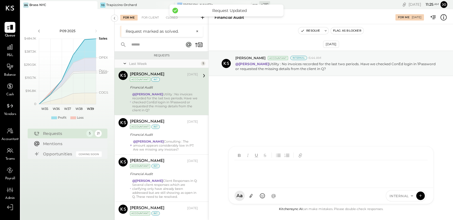
click at [280, 188] on div at bounding box center [331, 167] width 205 height 41
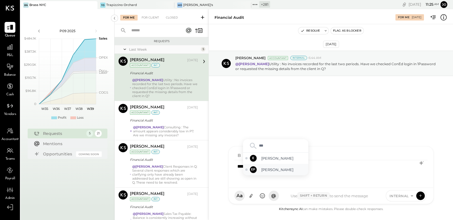
click at [278, 176] on div "EP [PERSON_NAME]" at bounding box center [275, 169] width 65 height 11
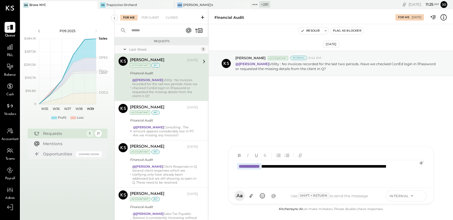
click at [419, 198] on icon at bounding box center [420, 196] width 5 height 6
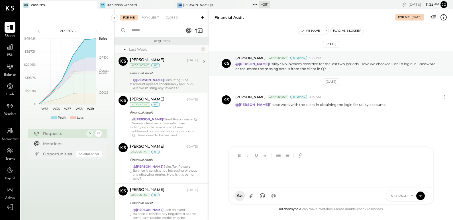
click at [171, 83] on div "@Erika Perez Consulting : The amount appears considerably low in P7. Are we mis…" at bounding box center [165, 84] width 65 height 12
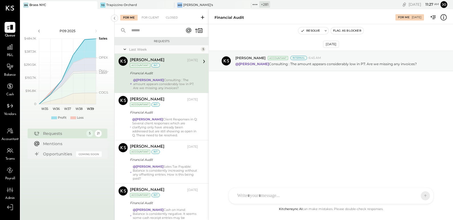
click at [280, 197] on div at bounding box center [331, 196] width 205 height 16
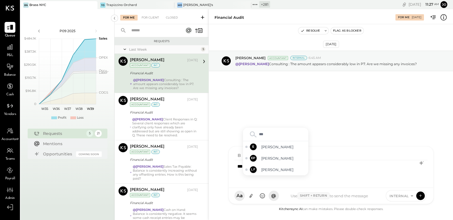
type input "****"
click at [269, 170] on span "[PERSON_NAME]" at bounding box center [283, 169] width 45 height 5
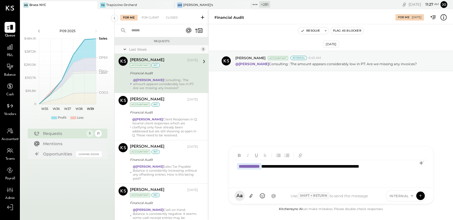
click at [297, 168] on div "**********" at bounding box center [332, 171] width 194 height 23
click at [407, 169] on div "**********" at bounding box center [332, 171] width 194 height 23
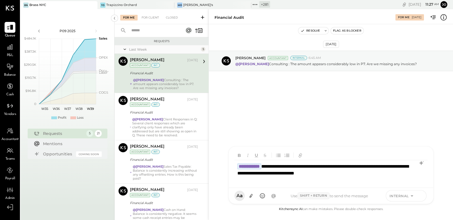
click at [420, 197] on icon at bounding box center [420, 196] width 5 height 6
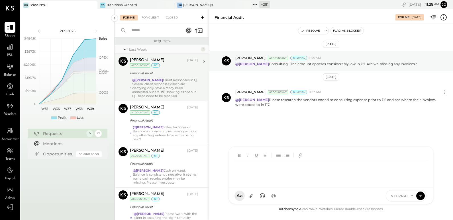
click at [167, 76] on div "Financial Audit" at bounding box center [163, 73] width 66 height 6
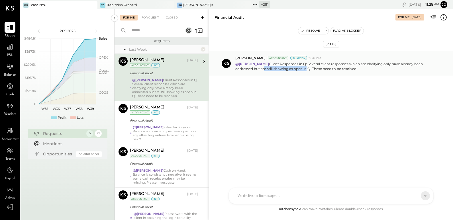
drag, startPoint x: 245, startPoint y: 70, endPoint x: 287, endPoint y: 70, distance: 42.2
click at [287, 70] on p "@Erika Perez Client Responses in Q: Several client responses which are clarifyi…" at bounding box center [336, 67] width 203 height 10
drag, startPoint x: 290, startPoint y: 68, endPoint x: 343, endPoint y: 68, distance: 53.0
click at [343, 68] on p "@Erika Perez Client Responses in Q: Several client responses which are clarifyi…" at bounding box center [336, 67] width 203 height 10
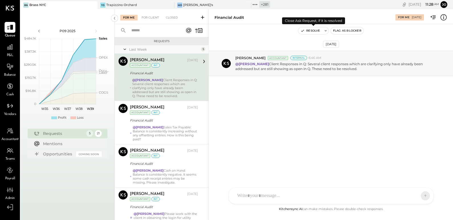
click at [308, 30] on button "Resolve" at bounding box center [310, 30] width 24 height 7
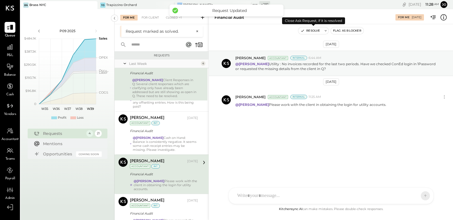
scroll to position [19, 0]
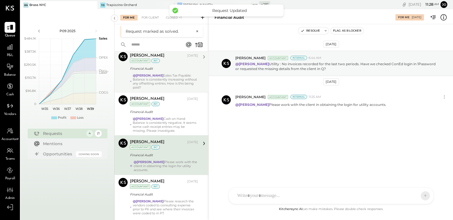
click at [169, 80] on div "@Erika Perez Sales Tax Payable: Balance is consistently increasing without any …" at bounding box center [165, 82] width 65 height 16
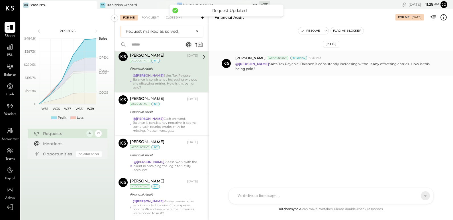
drag, startPoint x: 292, startPoint y: 65, endPoint x: 315, endPoint y: 70, distance: 23.9
click at [315, 70] on p "@Erika Perez Sales Tax Payable: Balance is consistently increasing without any …" at bounding box center [336, 67] width 203 height 10
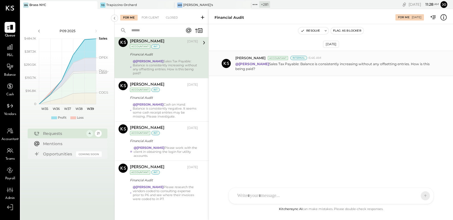
click at [315, 70] on p "@Erika Perez Sales Tax Payable: Balance is consistently increasing without any …" at bounding box center [336, 67] width 203 height 10
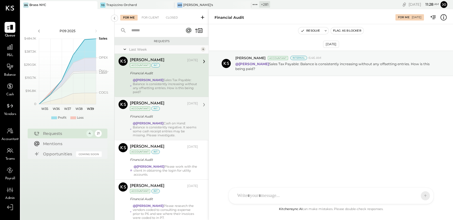
click at [176, 130] on div "@Erika Perez Cash on Hand: Balance is consistently negative. It seems some cash…" at bounding box center [165, 129] width 65 height 16
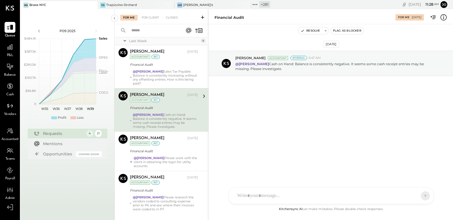
scroll to position [9, 0]
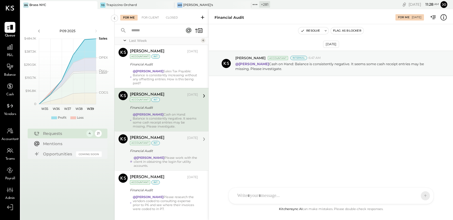
click at [174, 146] on div "Joseph Shin Sep 18, 2025 Accountant int Financial Audit @Erika Perez Please wor…" at bounding box center [164, 151] width 68 height 33
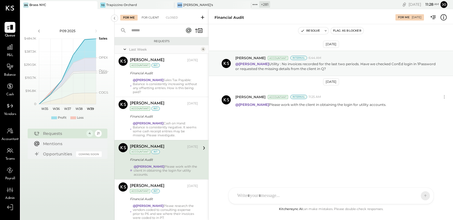
click at [150, 19] on div "For Client" at bounding box center [150, 18] width 23 height 6
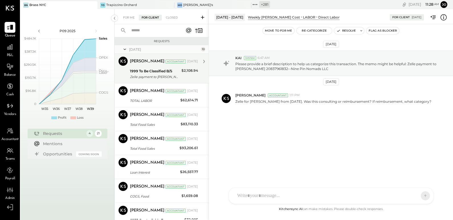
click at [153, 77] on div "Zelle payment to [PERSON_NAME] 20267916870--Brass" at bounding box center [155, 77] width 50 height 6
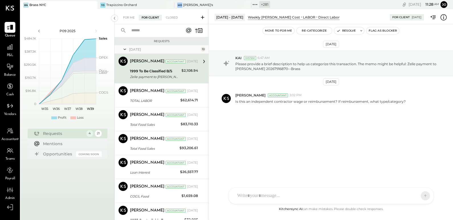
drag, startPoint x: 322, startPoint y: 83, endPoint x: 345, endPoint y: 80, distance: 23.2
click at [345, 80] on div "Feb 6th, 2025 KAI System 6:47 AM Please provide a brief description to help us …" at bounding box center [331, 94] width 244 height 113
click at [288, 71] on p "Please provide a brief description to help us categorize this transaction. The …" at bounding box center [336, 67] width 203 height 10
click at [444, 16] on icon at bounding box center [443, 17] width 7 height 7
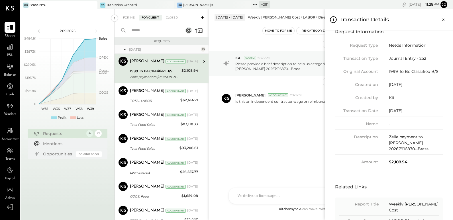
scroll to position [15, 0]
drag, startPoint x: 389, startPoint y: 71, endPoint x: 437, endPoint y: 70, distance: 47.3
click at [437, 70] on div "1999 To Be Classified B/S" at bounding box center [416, 71] width 54 height 6
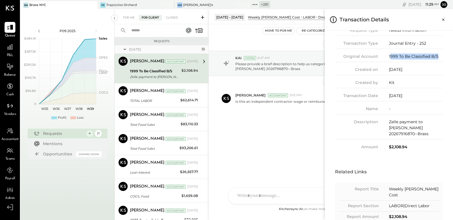
scroll to position [29, 0]
drag, startPoint x: 389, startPoint y: 70, endPoint x: 412, endPoint y: 70, distance: 22.2
click at [412, 70] on div "02/06/2025" at bounding box center [416, 69] width 54 height 6
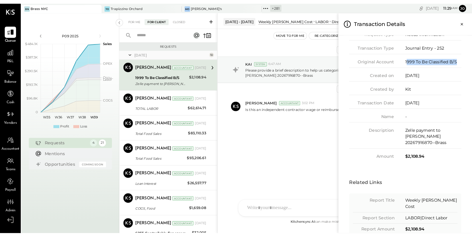
scroll to position [40, 0]
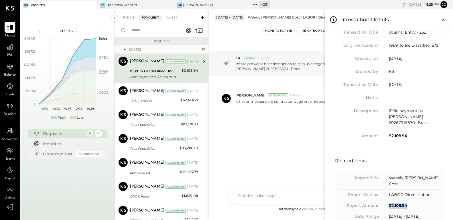
drag, startPoint x: 388, startPoint y: 193, endPoint x: 419, endPoint y: 193, distance: 30.5
click at [419, 203] on div "Report Amount $2,108.94" at bounding box center [389, 207] width 100 height 9
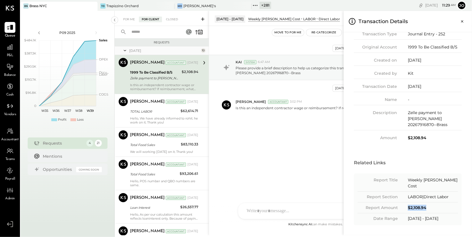
scroll to position [27, 0]
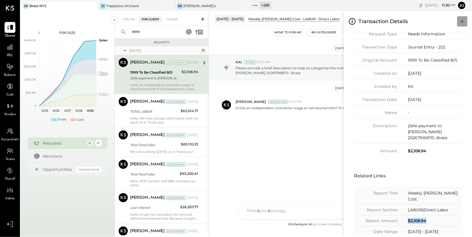
click at [453, 23] on icon "Close panel" at bounding box center [462, 22] width 6 height 6
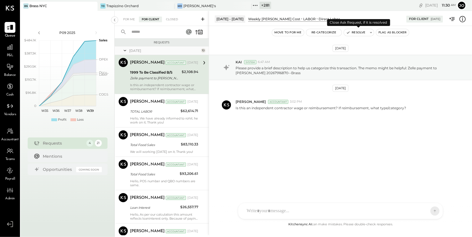
click at [357, 32] on button "Resolve" at bounding box center [356, 32] width 24 height 7
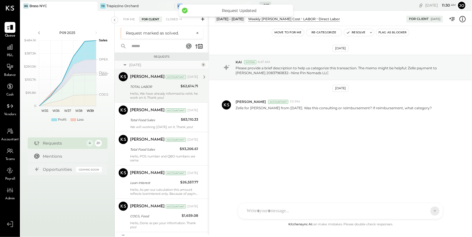
click at [151, 84] on div "TOTAL LABOR" at bounding box center [154, 87] width 49 height 6
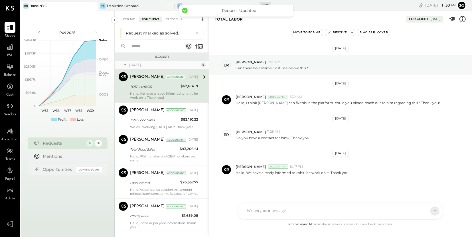
scroll to position [0, 0]
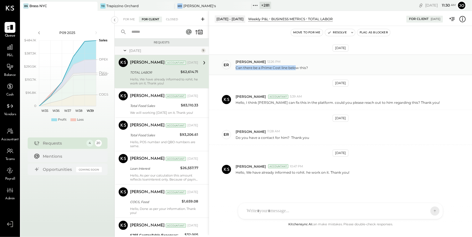
drag, startPoint x: 235, startPoint y: 68, endPoint x: 296, endPoint y: 68, distance: 61.9
click at [296, 68] on div "er eric 12:26 PM Can there be a Prime Cost line below this?" at bounding box center [340, 64] width 263 height 21
drag, startPoint x: 310, startPoint y: 67, endPoint x: 233, endPoint y: 66, distance: 77.0
click at [233, 67] on div "er eric 12:26 PM Can there be a Prime Cost line below this?" at bounding box center [340, 64] width 263 height 21
click at [308, 82] on div "Feb 11th, 2025 er eric 12:26 PM Can there be a Prime Cost line below this? Feb …" at bounding box center [340, 130] width 263 height 181
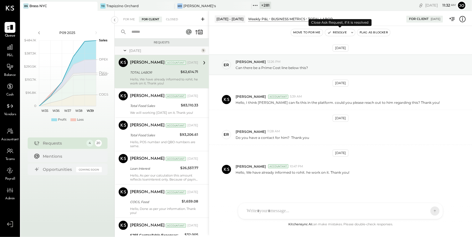
click at [337, 33] on button "Resolve" at bounding box center [337, 32] width 24 height 7
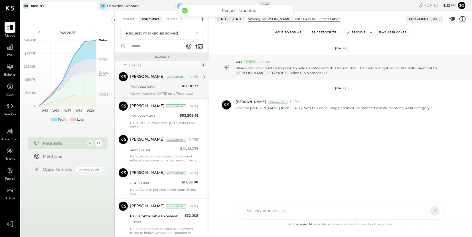
click at [158, 85] on div "Total Food Sales" at bounding box center [154, 87] width 49 height 6
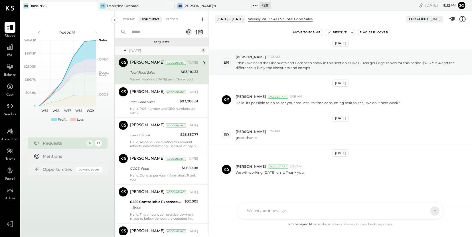
click at [453, 21] on icon at bounding box center [462, 19] width 6 height 6
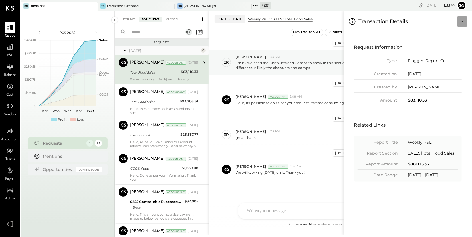
click at [453, 23] on icon "Close panel" at bounding box center [462, 22] width 6 height 6
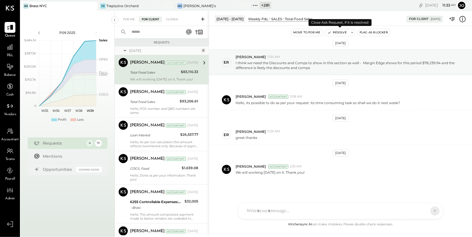
click at [339, 32] on button "Resolve" at bounding box center [337, 32] width 24 height 7
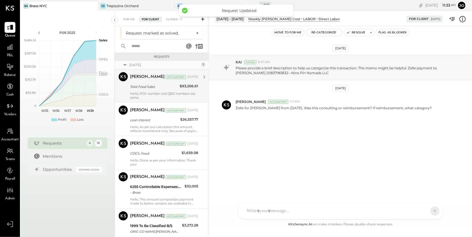
click at [160, 90] on div "Harshil Mehta Accountant Feb 26, 2025 Total Food Sales $93,206.61 Hello, POS nu…" at bounding box center [164, 85] width 68 height 27
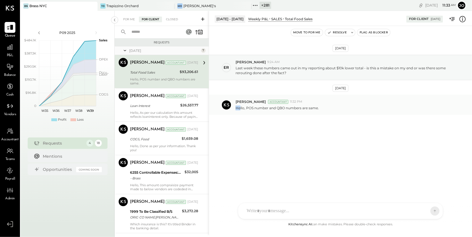
drag, startPoint x: 275, startPoint y: 104, endPoint x: 320, endPoint y: 102, distance: 44.8
click at [319, 102] on div "Harshil Mehta Accountant 11:32 PM Hello, POS number and QBO numbers are same." at bounding box center [351, 104] width 232 height 11
click at [229, 109] on div at bounding box center [221, 104] width 17 height 11
drag, startPoint x: 233, startPoint y: 108, endPoint x: 333, endPoint y: 107, distance: 100.1
click at [333, 107] on div "Harshil Mehta Accountant 11:32 PM Hello, POS number and QBO numbers are same." at bounding box center [340, 105] width 263 height 20
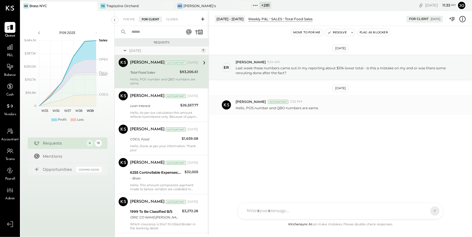
click at [333, 107] on div "Hello, POS number and QBO numbers are same." at bounding box center [351, 107] width 232 height 6
click at [339, 33] on button "Resolve" at bounding box center [337, 32] width 24 height 7
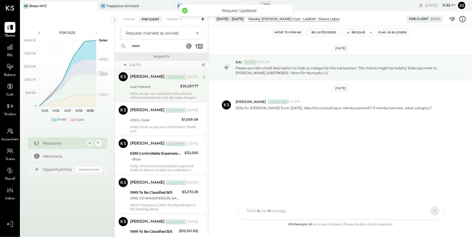
click at [149, 87] on div "Loan Interest" at bounding box center [154, 87] width 48 height 6
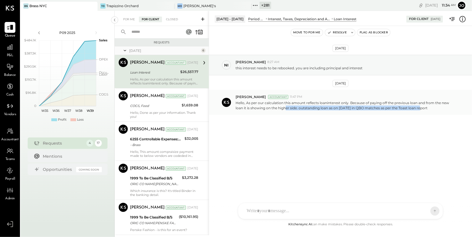
drag, startPoint x: 286, startPoint y: 106, endPoint x: 420, endPoint y: 108, distance: 134.5
click at [420, 108] on p "Hello, As per our calculation this amount reflects loaninterest only. Because o…" at bounding box center [345, 105] width 220 height 10
drag, startPoint x: 235, startPoint y: 98, endPoint x: 265, endPoint y: 99, distance: 29.7
click at [247, 98] on span "[PERSON_NAME]" at bounding box center [250, 96] width 30 height 5
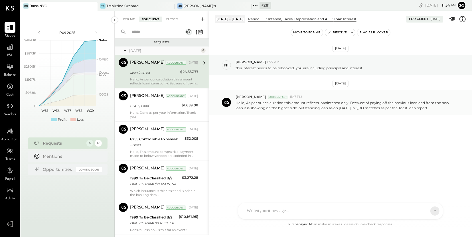
click at [310, 103] on p "Hello, As per our calculation this amount reflects loaninterest only. Because o…" at bounding box center [345, 105] width 220 height 10
click at [338, 33] on button "Resolve" at bounding box center [337, 32] width 24 height 7
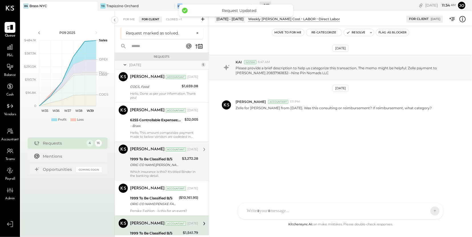
click at [154, 88] on div "COGS, Food" at bounding box center [155, 87] width 50 height 6
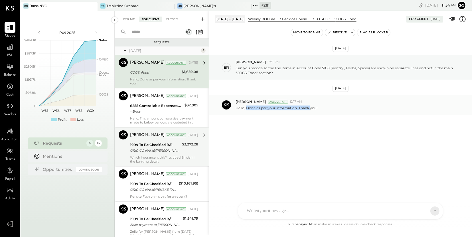
drag, startPoint x: 246, startPoint y: 107, endPoint x: 309, endPoint y: 107, distance: 63.0
click at [309, 107] on p "Hello, Done as per your information. Thank you!" at bounding box center [276, 107] width 82 height 5
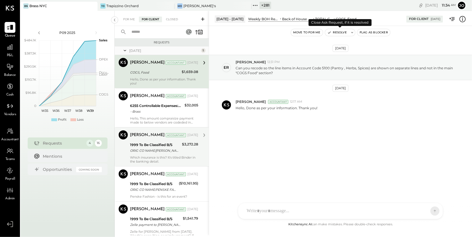
click at [336, 35] on button "Resolve" at bounding box center [337, 32] width 24 height 7
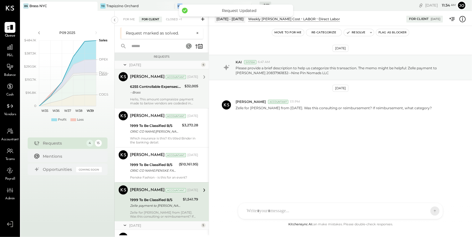
click at [155, 85] on div "6255 Controllable Expenses:Marketing & Advertising:Marketing & Public Relations" at bounding box center [156, 87] width 53 height 6
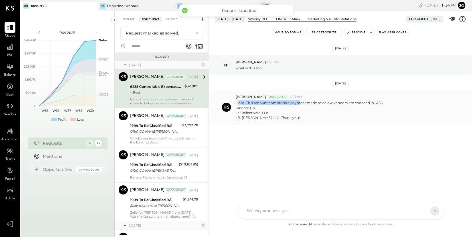
drag, startPoint x: 239, startPoint y: 102, endPoint x: 300, endPoint y: 103, distance: 61.6
click at [298, 103] on p "Hello, This amount compraisize payment made to below vendors are codeded in 625…" at bounding box center [309, 110] width 148 height 20
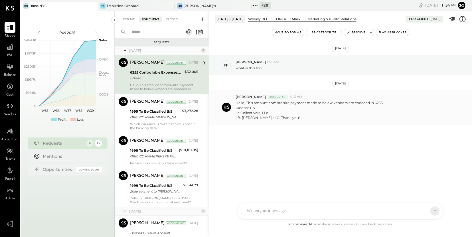
click at [248, 109] on p "Hello, This amount compraisize payment made to below vendors are codeded in 625…" at bounding box center [309, 110] width 148 height 20
click at [453, 22] on icon at bounding box center [462, 18] width 7 height 7
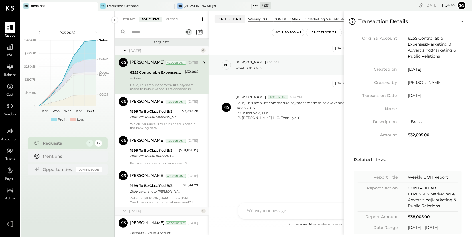
scroll to position [57, 0]
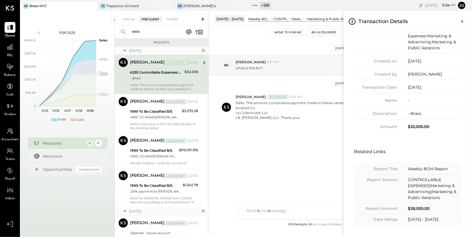
click at [453, 23] on icon "Close panel" at bounding box center [462, 22] width 6 height 6
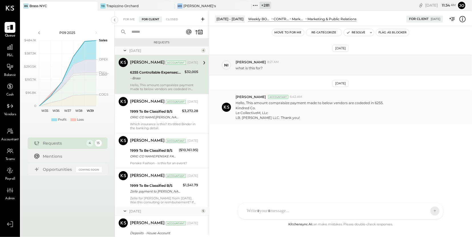
click at [268, 121] on div "Harshil Mehta Accountant 6:43 AM Hello, This amount compraisize payment made to…" at bounding box center [340, 107] width 263 height 35
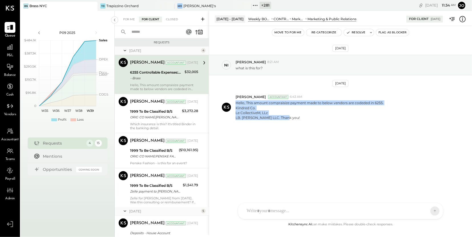
drag, startPoint x: 236, startPoint y: 101, endPoint x: 316, endPoint y: 129, distance: 85.3
click at [316, 129] on div "Feb 24th, 2025 ni nick 8:21 AM what is this for? Feb 26th, 2025 Harshil Mehta A…" at bounding box center [340, 103] width 263 height 127
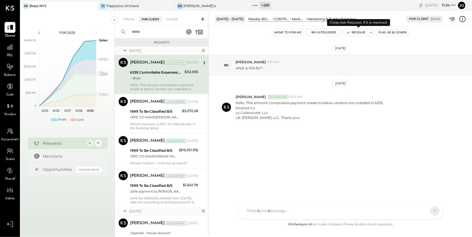
click at [357, 31] on button "Resolve" at bounding box center [356, 32] width 24 height 7
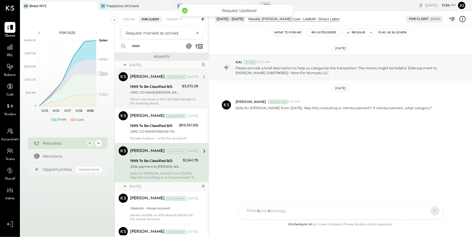
click at [149, 91] on div "ORIG CO NAME:[PERSON_NAME] ORIG ID:B411289245 DESC DATE:240713 CO ENTRY DESCR: …" at bounding box center [155, 92] width 50 height 6
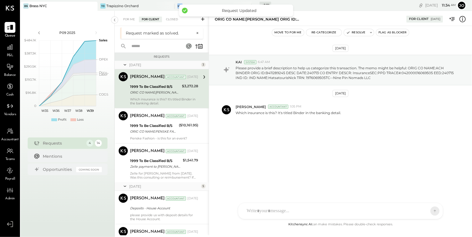
click at [453, 21] on icon at bounding box center [462, 18] width 7 height 7
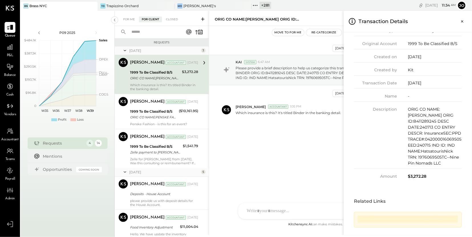
scroll to position [45, 0]
click at [453, 20] on icon "Close panel" at bounding box center [462, 22] width 6 height 6
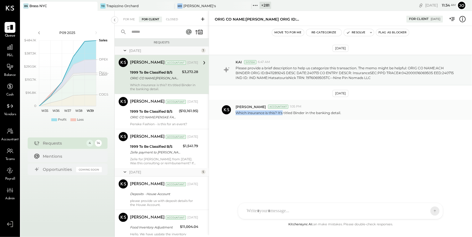
drag, startPoint x: 238, startPoint y: 111, endPoint x: 282, endPoint y: 112, distance: 44.2
click at [282, 111] on p "Which insurance is this? It's titled Binder in the banking detail." at bounding box center [287, 112] width 105 height 5
click at [282, 112] on p "Which insurance is this? It's titled Binder in the banking detail." at bounding box center [287, 112] width 105 height 5
drag, startPoint x: 278, startPoint y: 112, endPoint x: 322, endPoint y: 113, distance: 43.6
click at [322, 113] on p "Which insurance is this? It's titled Binder in the banking detail." at bounding box center [287, 112] width 105 height 5
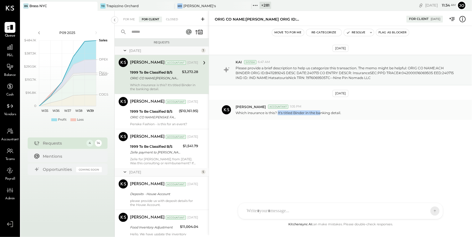
click at [322, 113] on p "Which insurance is this? It's titled Binder in the banking detail." at bounding box center [287, 112] width 105 height 5
click at [453, 24] on div "ORIG CO NAME:ACH BINDER ORIG ID:B411289245 DESC DATE:240713 CO ENTRY DESCR: Ins…" at bounding box center [340, 18] width 263 height 15
click at [453, 19] on icon at bounding box center [462, 18] width 7 height 7
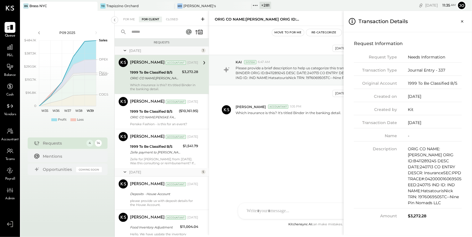
scroll to position [0, 0]
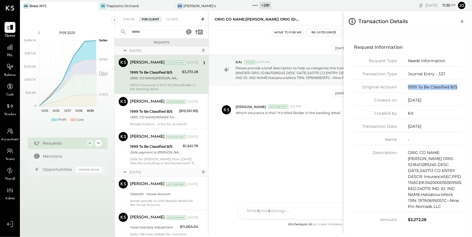
drag, startPoint x: 407, startPoint y: 88, endPoint x: 463, endPoint y: 85, distance: 56.2
click at [453, 85] on div "Request Information Request Type Needs Information Transaction Type Journal Ent…" at bounding box center [407, 133] width 119 height 192
click at [453, 21] on icon "Close panel" at bounding box center [462, 22] width 6 height 6
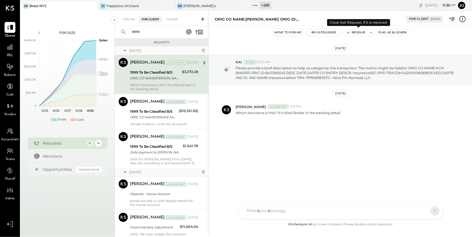
click at [354, 34] on button "Resolve" at bounding box center [356, 32] width 24 height 7
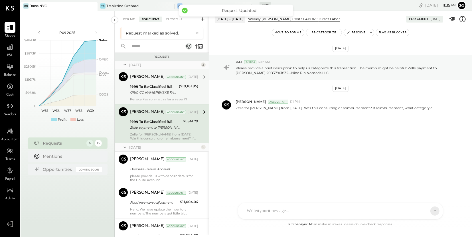
click at [157, 90] on div "ORIG CO NAME:PENSKE FASHION ORIG ID:9672687002 DESC DATE:240328 CO ENTRY DESCR:…" at bounding box center [153, 92] width 47 height 6
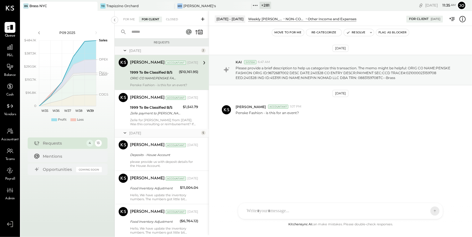
click at [453, 21] on icon at bounding box center [462, 18] width 7 height 7
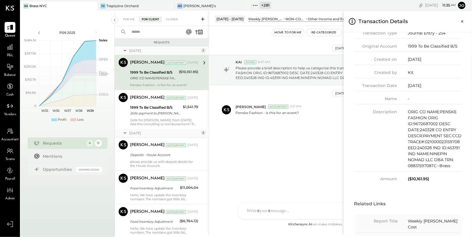
scroll to position [87, 0]
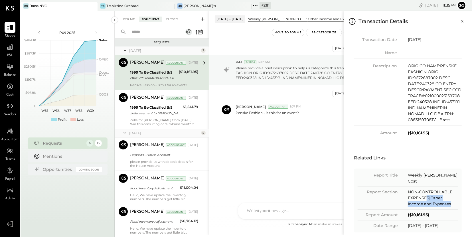
drag, startPoint x: 427, startPoint y: 189, endPoint x: 452, endPoint y: 196, distance: 26.2
click at [452, 196] on div "NON-CONTROLLABLE EXPENSES|Other Income and Expenses" at bounding box center [433, 198] width 50 height 18
drag, startPoint x: 409, startPoint y: 131, endPoint x: 424, endPoint y: 131, distance: 15.1
click at [421, 131] on div "($10,161.95)" at bounding box center [435, 133] width 54 height 6
drag, startPoint x: 427, startPoint y: 131, endPoint x: 410, endPoint y: 131, distance: 16.8
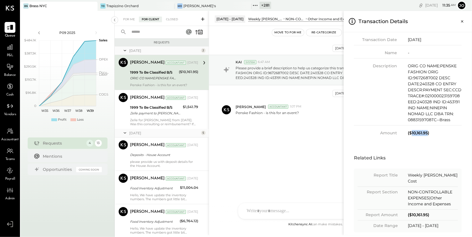
click at [410, 131] on div "($10,161.95)" at bounding box center [435, 133] width 54 height 6
copy div "10,161.95"
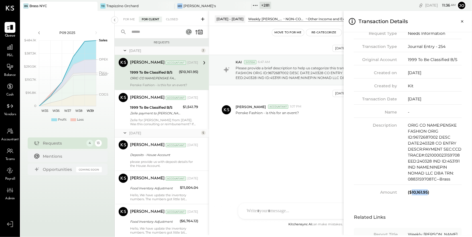
scroll to position [0, 0]
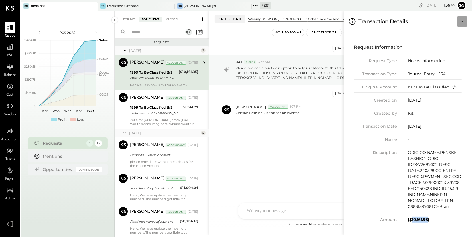
click at [453, 25] on button "Close panel" at bounding box center [462, 21] width 10 height 10
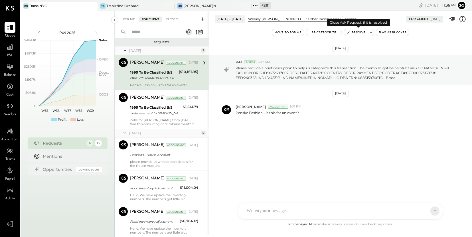
click at [349, 33] on icon "button" at bounding box center [348, 32] width 4 height 4
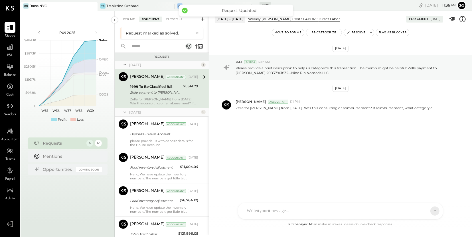
click at [160, 87] on div "1999 To Be Classified B/S" at bounding box center [155, 87] width 51 height 6
click at [453, 21] on icon at bounding box center [462, 18] width 7 height 7
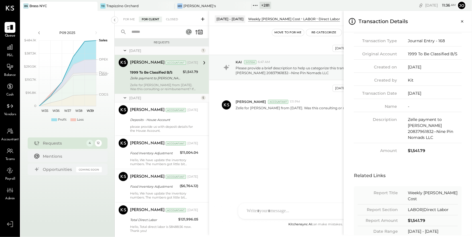
scroll to position [33, 0]
drag, startPoint x: 410, startPoint y: 187, endPoint x: 446, endPoint y: 187, distance: 36.5
click at [446, 190] on div "Weekly [PERSON_NAME] Cost" at bounding box center [433, 196] width 50 height 12
drag, startPoint x: 417, startPoint y: 218, endPoint x: 438, endPoint y: 218, distance: 21.4
click at [438, 220] on div "2024-05-20 - 2024-05-26" at bounding box center [433, 232] width 50 height 6
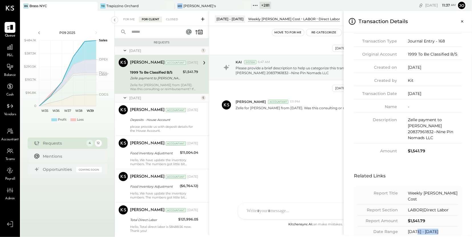
drag, startPoint x: 446, startPoint y: 217, endPoint x: 456, endPoint y: 217, distance: 10.3
click at [453, 220] on div "2024-05-20 - 2024-05-26" at bounding box center [433, 232] width 50 height 6
click at [453, 22] on icon "Close panel" at bounding box center [462, 21] width 2 height 2
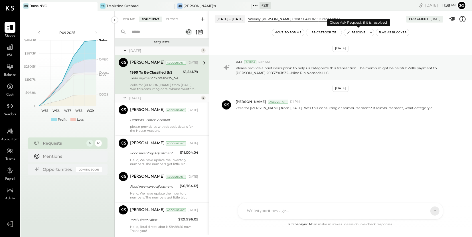
click at [360, 32] on button "Resolve" at bounding box center [356, 32] width 24 height 7
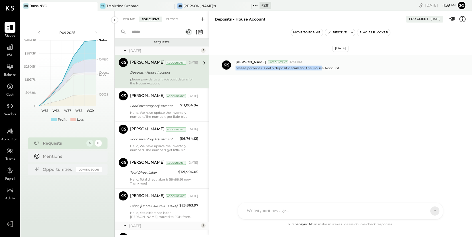
drag, startPoint x: 235, startPoint y: 69, endPoint x: 321, endPoint y: 70, distance: 86.4
click at [321, 70] on div "Vinay Navlakha Accountant 12:51 AM please provide us with deposit details for t…" at bounding box center [340, 65] width 263 height 21
click at [298, 70] on div "Vinay Navlakha Accountant 12:51 AM please provide us with deposit details for t…" at bounding box center [340, 65] width 263 height 21
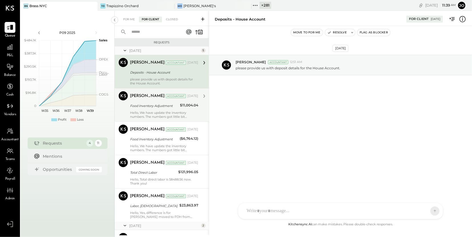
click at [164, 113] on div "Hello, We have update the inventory numbers. The numbers got little bit changed…" at bounding box center [164, 115] width 68 height 8
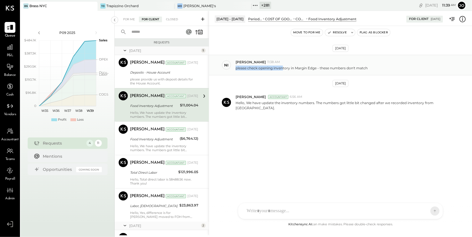
drag, startPoint x: 236, startPoint y: 67, endPoint x: 282, endPoint y: 67, distance: 46.2
click at [282, 67] on div "ni nick 11:38 AM please check opening inventory in Margin Edge - these numbers …" at bounding box center [340, 65] width 263 height 21
click at [282, 67] on p "please check opening inventory in Margin Edge - these numbers don't match" at bounding box center [301, 68] width 132 height 5
drag, startPoint x: 275, startPoint y: 67, endPoint x: 333, endPoint y: 67, distance: 57.9
click at [333, 67] on p "please check opening inventory in Margin Edge - these numbers don't match" at bounding box center [301, 68] width 132 height 5
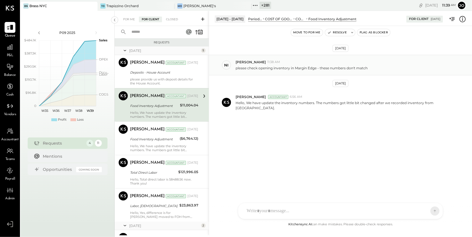
click at [332, 67] on p "please check opening inventory in Margin Edge - these numbers don't match" at bounding box center [301, 68] width 132 height 5
drag, startPoint x: 317, startPoint y: 67, endPoint x: 377, endPoint y: 67, distance: 59.6
click at [377, 67] on div "please check opening inventory in Margin Edge - these numbers don't match" at bounding box center [351, 67] width 232 height 6
drag, startPoint x: 247, startPoint y: 103, endPoint x: 302, endPoint y: 103, distance: 55.3
click at [302, 103] on p "Hello, We have update the inventory numbers. The numbers got little bit changed…" at bounding box center [345, 105] width 220 height 10
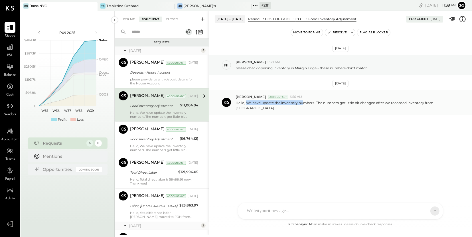
click at [302, 103] on p "Hello, We have update the inventory numbers. The numbers got little bit changed…" at bounding box center [345, 105] width 220 height 10
drag, startPoint x: 305, startPoint y: 103, endPoint x: 376, endPoint y: 103, distance: 71.3
click at [376, 103] on p "Hello, We have update the inventory numbers. The numbers got little bit changed…" at bounding box center [345, 105] width 220 height 10
drag, startPoint x: 365, startPoint y: 101, endPoint x: 428, endPoint y: 102, distance: 62.4
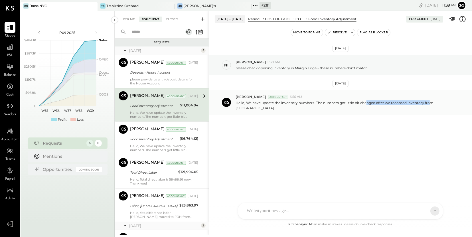
click at [428, 102] on p "Hello, We have update the inventory numbers. The numbers got little bit changed…" at bounding box center [345, 105] width 220 height 10
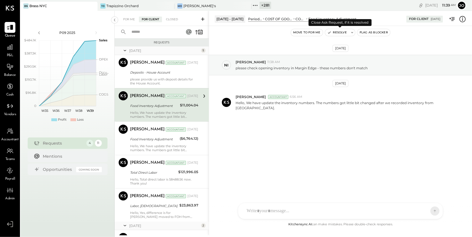
click at [339, 34] on button "Resolve" at bounding box center [337, 32] width 24 height 7
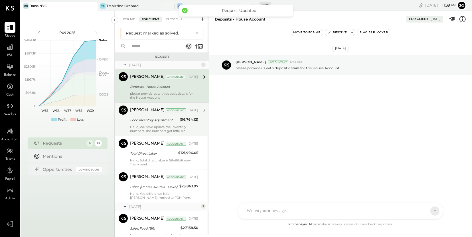
click at [161, 118] on div "Food Inventory Adjustment" at bounding box center [154, 120] width 48 height 6
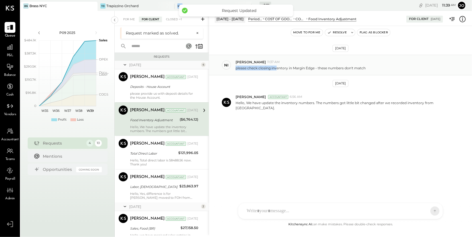
drag, startPoint x: 235, startPoint y: 68, endPoint x: 277, endPoint y: 68, distance: 42.2
click at [277, 68] on p "please check closing inventory in Margin Edge - these numbers don't match" at bounding box center [300, 68] width 130 height 5
drag, startPoint x: 256, startPoint y: 100, endPoint x: 383, endPoint y: 99, distance: 126.8
click at [383, 99] on div "Hello, We have update the inventory numbers. The numbers got little bit changed…" at bounding box center [351, 104] width 232 height 11
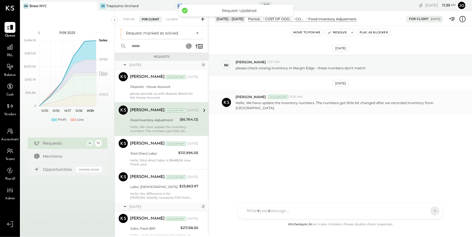
click at [379, 103] on p "Hello, We have update the inventory numbers. The numbers got little bit changed…" at bounding box center [345, 105] width 220 height 10
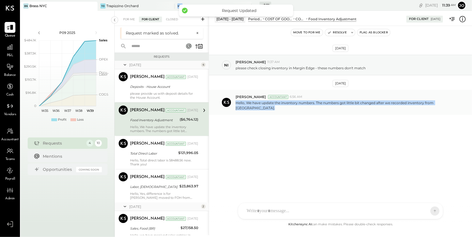
click at [379, 103] on p "Hello, We have update the inventory numbers. The numbers got little bit changed…" at bounding box center [345, 105] width 220 height 10
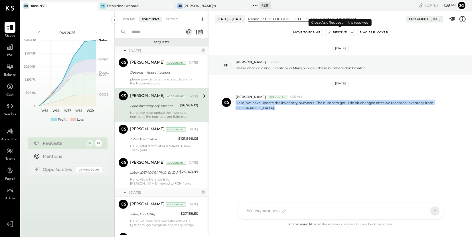
click at [336, 31] on button "Resolve" at bounding box center [337, 32] width 24 height 7
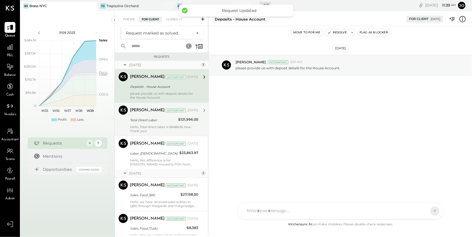
click at [146, 121] on div "Total Direct Labor" at bounding box center [153, 120] width 46 height 6
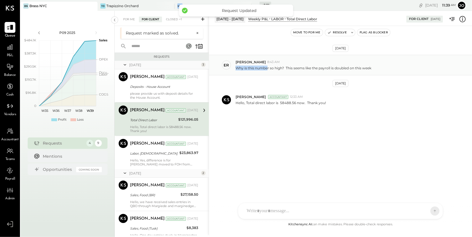
drag, startPoint x: 236, startPoint y: 68, endPoint x: 267, endPoint y: 68, distance: 31.6
click at [267, 68] on p "Why is this number so high? This seems like the payroll is doubled on this week" at bounding box center [303, 68] width 136 height 5
drag, startPoint x: 268, startPoint y: 67, endPoint x: 295, endPoint y: 67, distance: 26.2
click at [295, 67] on p "Why is this number so high? This seems like the payroll is doubled on this week" at bounding box center [303, 68] width 136 height 5
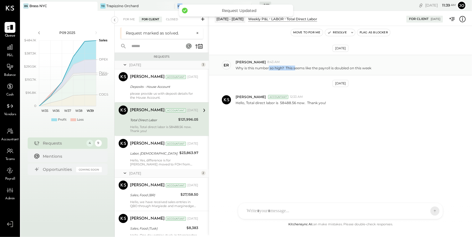
click at [357, 68] on p "Why is this number so high? This seems like the payroll is doubled on this week" at bounding box center [303, 68] width 136 height 5
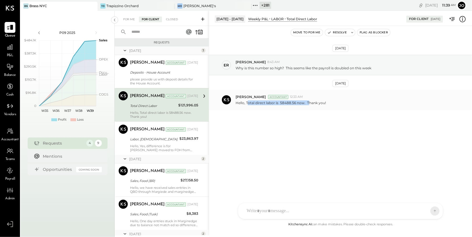
drag, startPoint x: 247, startPoint y: 103, endPoint x: 307, endPoint y: 103, distance: 59.9
click at [307, 103] on p "Hello, Total direct labor is 58488.56 now. Thank you!" at bounding box center [280, 102] width 90 height 5
drag, startPoint x: 239, startPoint y: 103, endPoint x: 344, endPoint y: 103, distance: 104.6
click at [344, 103] on div "Hello, Total direct labor is 58488.56 now. Thank you!" at bounding box center [351, 102] width 232 height 6
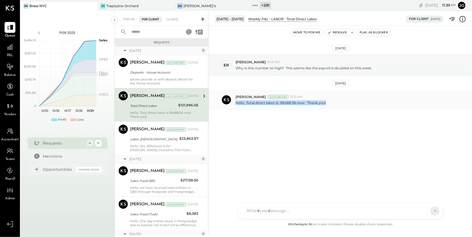
click at [283, 101] on p "Hello, Total direct labor is 58488.56 now. Thank you!" at bounding box center [280, 102] width 90 height 5
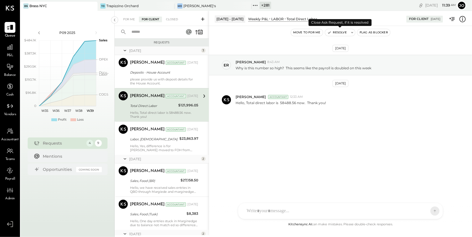
click at [338, 31] on button "Resolve" at bounding box center [337, 32] width 24 height 7
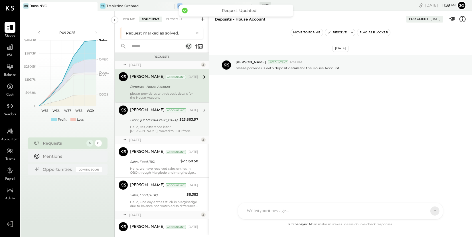
click at [153, 129] on div "Hello, Yes, difference is for [PERSON_NAME] moved to FOH from kitchen server. T…" at bounding box center [164, 129] width 68 height 8
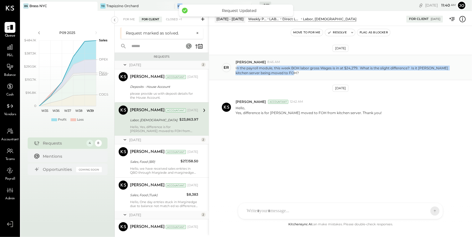
drag, startPoint x: 237, startPoint y: 66, endPoint x: 289, endPoint y: 73, distance: 52.3
click at [289, 73] on p "In the payroll module, this week BOH labor gross Wages is in at $24,279. What i…" at bounding box center [345, 71] width 220 height 10
click at [284, 67] on p "In the payroll module, this week BOH labor gross Wages is in at $24,279. What i…" at bounding box center [345, 71] width 220 height 10
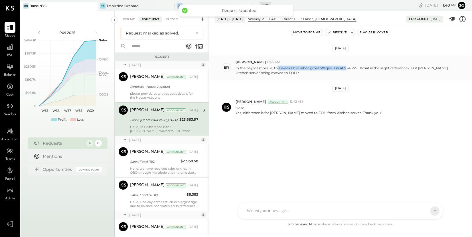
drag, startPoint x: 277, startPoint y: 66, endPoint x: 346, endPoint y: 66, distance: 69.5
click at [346, 66] on p "In the payroll module, this week BOH labor gross Wages is in at $24,279. What i…" at bounding box center [345, 71] width 220 height 10
drag, startPoint x: 372, startPoint y: 64, endPoint x: 389, endPoint y: 70, distance: 17.9
click at [389, 70] on div "In the payroll module, this week BOH labor gross Wages is in at $24,279. What i…" at bounding box center [351, 69] width 232 height 11
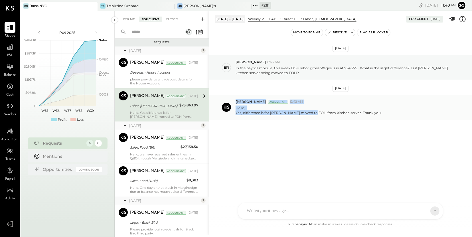
drag, startPoint x: 232, startPoint y: 112, endPoint x: 309, endPoint y: 112, distance: 77.2
click at [309, 112] on div "Harshil Mehta Accountant 12:42 AM Hello, Yes, difference is for luis Garcia mov…" at bounding box center [340, 107] width 263 height 25
click at [309, 112] on p "Hello, Yes, difference is for [PERSON_NAME] moved to FOH from kitchen server. T…" at bounding box center [308, 110] width 146 height 10
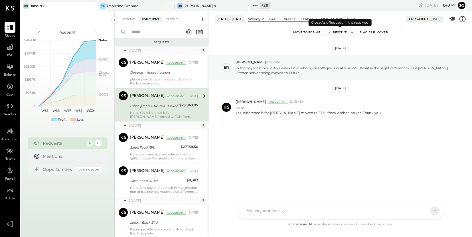
click at [332, 31] on button "Resolve" at bounding box center [337, 32] width 24 height 7
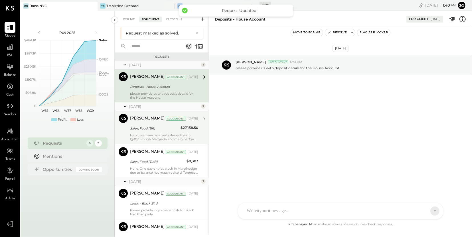
click at [160, 124] on div "Harshil Mehta Accountant Apr 16, 2025 Sales, Food (BR) $27,158.50 Hello, we hav…" at bounding box center [164, 127] width 68 height 27
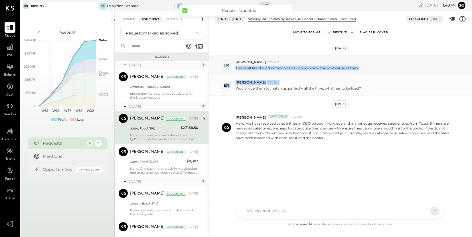
drag, startPoint x: 236, startPoint y: 68, endPoint x: 389, endPoint y: 83, distance: 154.3
click at [389, 83] on div "Apr 15th, 2025 er eric 7:39 AM This is off like the other food values - do we k…" at bounding box center [340, 113] width 263 height 147
click at [300, 78] on div "er eric 7:39 AM Would love them to match up perfectly all the time, what has to…" at bounding box center [340, 85] width 263 height 20
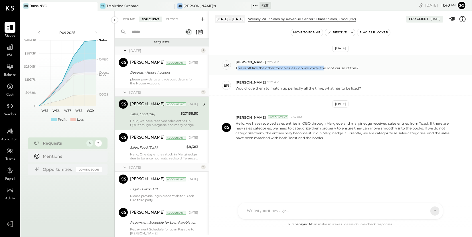
drag, startPoint x: 237, startPoint y: 68, endPoint x: 323, endPoint y: 66, distance: 86.1
click at [323, 66] on p "This is off like the other food values - do we know the root cause of this?" at bounding box center [296, 68] width 123 height 5
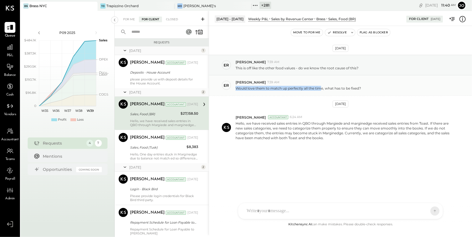
drag, startPoint x: 236, startPoint y: 88, endPoint x: 322, endPoint y: 88, distance: 85.8
click at [322, 88] on p "Would love them to match up perfectly all the time, what has to be fixed?" at bounding box center [297, 88] width 125 height 5
drag, startPoint x: 265, startPoint y: 133, endPoint x: 327, endPoint y: 134, distance: 63.0
click at [327, 134] on p "Hello, we have received sales entries in QBO through Margiede and marginedge re…" at bounding box center [345, 131] width 220 height 20
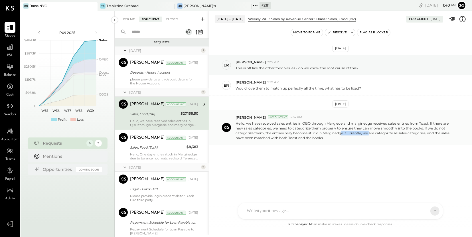
drag, startPoint x: 340, startPoint y: 132, endPoint x: 368, endPoint y: 133, distance: 27.6
click at [368, 133] on p "Hello, we have received sales entries in QBO through Margiede and marginedge re…" at bounding box center [345, 131] width 220 height 20
drag, startPoint x: 363, startPoint y: 132, endPoint x: 437, endPoint y: 129, distance: 74.7
click at [438, 130] on p "Hello, we have received sales entries in QBO through Margiede and marginedge re…" at bounding box center [345, 131] width 220 height 20
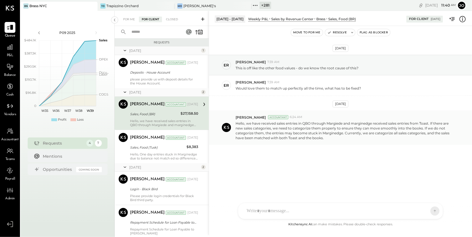
click at [428, 132] on p "Hello, we have received sales entries in QBO through Margiede and marginedge re…" at bounding box center [345, 131] width 220 height 20
drag, startPoint x: 235, startPoint y: 137, endPoint x: 314, endPoint y: 137, distance: 79.2
click at [314, 137] on div "Harshil Mehta Accountant 6:24 AM Hello, we have received sales entries in QBO t…" at bounding box center [340, 127] width 263 height 35
click at [338, 37] on div "Move to for me Resolve Flag as Blocker" at bounding box center [340, 32] width 263 height 13
click at [338, 33] on button "Resolve" at bounding box center [337, 32] width 24 height 7
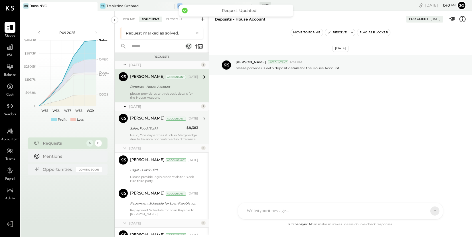
click at [143, 125] on div "Sales, Food (Tusk)" at bounding box center [157, 128] width 55 height 7
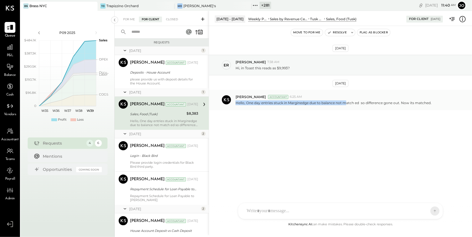
drag, startPoint x: 234, startPoint y: 101, endPoint x: 348, endPoint y: 101, distance: 113.7
click at [348, 101] on div "Harshil Mehta Accountant 6:25 AM Hello, One day entries stuck in Marginedge due…" at bounding box center [340, 100] width 263 height 20
click at [348, 101] on p "Hello, One day entries stuck in Marginedge due to balance not match ed so diffe…" at bounding box center [333, 102] width 196 height 5
drag, startPoint x: 326, startPoint y: 101, endPoint x: 420, endPoint y: 101, distance: 93.8
click at [420, 101] on p "Hello, One day entries stuck in Marginedge due to balance not match ed so diffe…" at bounding box center [333, 102] width 196 height 5
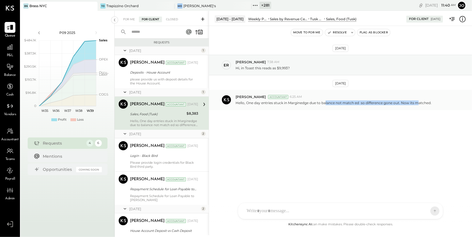
click at [420, 101] on p "Hello, One day entries stuck in Marginedge due to balance not match ed so diffe…" at bounding box center [333, 102] width 196 height 5
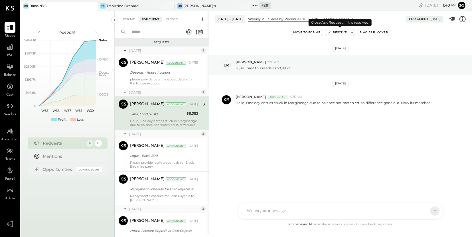
click at [344, 34] on button "Resolve" at bounding box center [337, 32] width 24 height 7
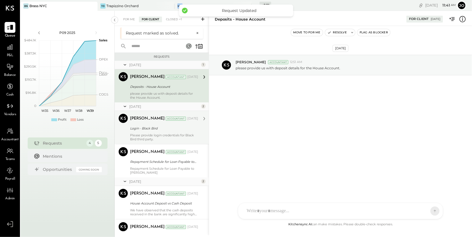
click at [158, 133] on div "Please provide login credentials for Black Bird third party." at bounding box center [164, 137] width 68 height 8
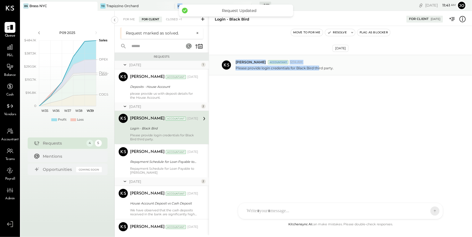
drag, startPoint x: 249, startPoint y: 67, endPoint x: 320, endPoint y: 67, distance: 70.1
click at [320, 67] on div "Vinay Navlakha Accountant 12:14 AM Please provide login credentials for Black B…" at bounding box center [340, 65] width 263 height 21
click at [319, 67] on p "Please provide login credentials for Black Bird third party." at bounding box center [284, 68] width 98 height 5
drag, startPoint x: 320, startPoint y: 67, endPoint x: 347, endPoint y: 67, distance: 27.1
click at [347, 67] on div "Please provide login credentials for Black Bird third party." at bounding box center [351, 67] width 232 height 6
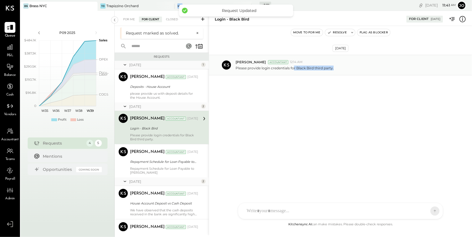
click at [347, 67] on div "Please provide login credentials for Black Bird third party." at bounding box center [351, 67] width 232 height 6
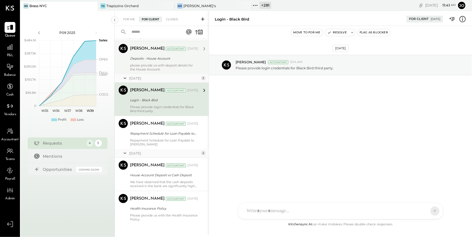
scroll to position [14, 0]
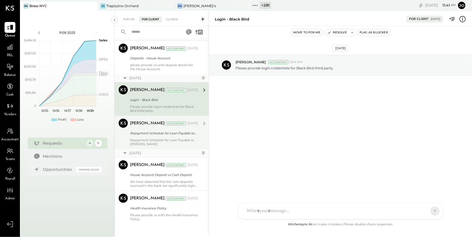
click at [170, 135] on div "Repayment Schedule for Loan Payable to [PERSON_NAME]" at bounding box center [163, 133] width 66 height 6
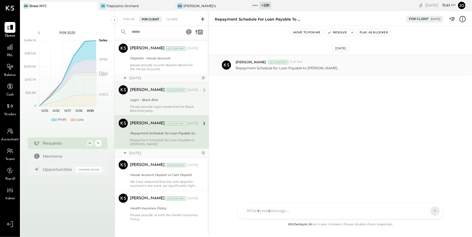
drag, startPoint x: 237, startPoint y: 66, endPoint x: 323, endPoint y: 71, distance: 86.2
click at [323, 71] on div "Vinay Navlakha Accountant 11:47 PM Repayment Schedule for Loan Payable to Linco…" at bounding box center [340, 65] width 263 height 21
click at [279, 69] on p "Repayment Schedule for Loan Payable to [PERSON_NAME]" at bounding box center [286, 68] width 102 height 5
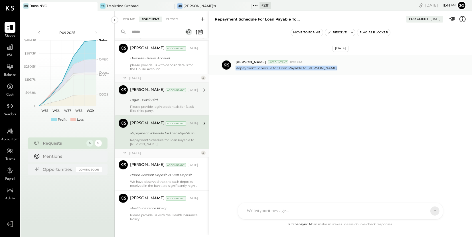
click at [279, 69] on p "Repayment Schedule for Loan Payable to [PERSON_NAME]" at bounding box center [286, 68] width 102 height 5
click at [343, 34] on button "Resolve" at bounding box center [337, 32] width 24 height 7
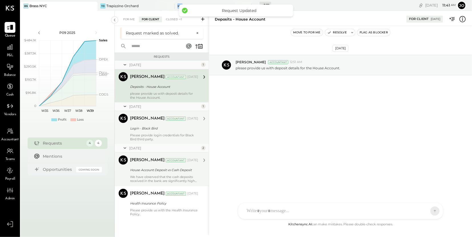
click at [155, 168] on div "House Account Deposit vs Cash Deposit" at bounding box center [163, 170] width 66 height 6
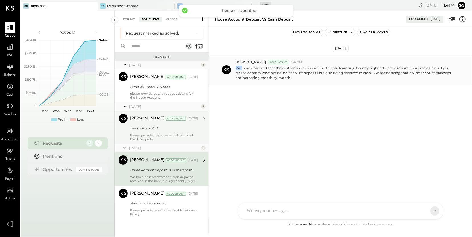
drag, startPoint x: 235, startPoint y: 67, endPoint x: 262, endPoint y: 67, distance: 26.8
click at [249, 67] on p "We have observed that the cash deposits received in the bank are significantly …" at bounding box center [345, 73] width 220 height 15
drag, startPoint x: 275, startPoint y: 66, endPoint x: 304, endPoint y: 68, distance: 29.4
click at [304, 68] on p "We have observed that the cash deposits received in the bank are significantly …" at bounding box center [345, 73] width 220 height 15
drag, startPoint x: 310, startPoint y: 68, endPoint x: 353, endPoint y: 70, distance: 43.7
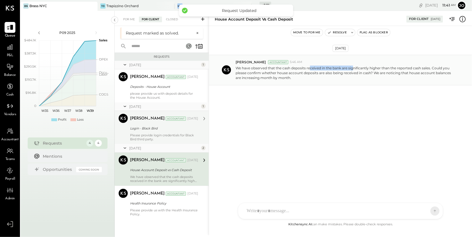
click at [353, 70] on p "We have observed that the cash deposits received in the bank are significantly …" at bounding box center [345, 73] width 220 height 15
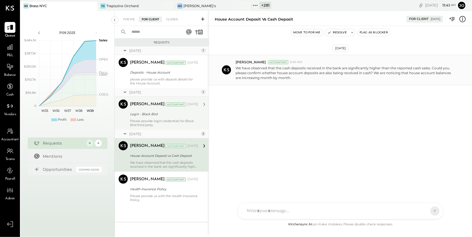
drag, startPoint x: 365, startPoint y: 64, endPoint x: 403, endPoint y: 64, distance: 38.8
click at [403, 64] on div "We have observed that the cash deposits received in the bank are significantly …" at bounding box center [351, 72] width 232 height 16
drag, startPoint x: 415, startPoint y: 70, endPoint x: 434, endPoint y: 70, distance: 19.4
click at [434, 70] on p "We have observed that the cash deposits received in the bank are significantly …" at bounding box center [345, 73] width 220 height 15
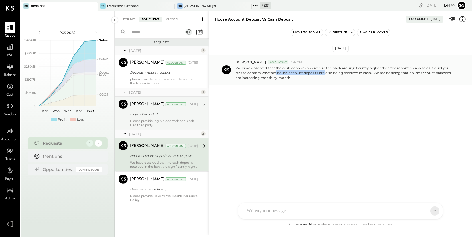
drag, startPoint x: 313, startPoint y: 74, endPoint x: 325, endPoint y: 74, distance: 12.6
click at [325, 74] on p "We have observed that the cash deposits received in the bank are significantly …" at bounding box center [345, 73] width 220 height 15
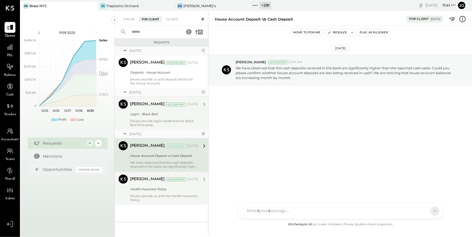
click at [184, 189] on div "Health Insurance Policy" at bounding box center [163, 189] width 66 height 6
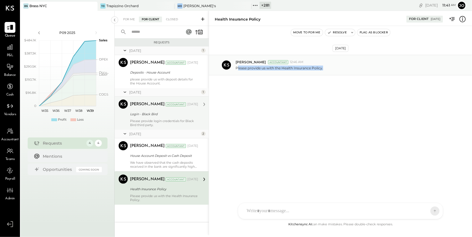
drag, startPoint x: 237, startPoint y: 69, endPoint x: 318, endPoint y: 70, distance: 81.8
click at [318, 70] on div "Vinay Navlakha Accountant 12:46 AM Please provide us with the Health Insurance …" at bounding box center [340, 65] width 263 height 21
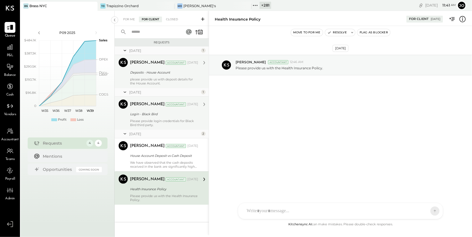
click at [174, 76] on div "Vinay Navlakha Accountant Mar 03, 2025 Deposits - House Account please provide …" at bounding box center [164, 71] width 68 height 27
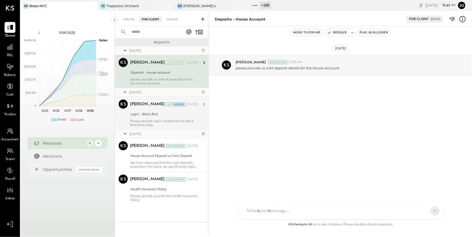
click at [167, 105] on div "Accountant" at bounding box center [176, 104] width 20 height 4
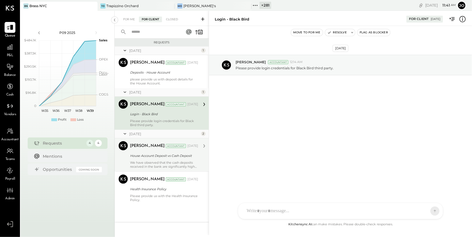
click at [162, 160] on div "Vinay Navlakha Accountant Jul 03, 2025 House Account Deposit vs Cash Deposit We…" at bounding box center [164, 154] width 68 height 27
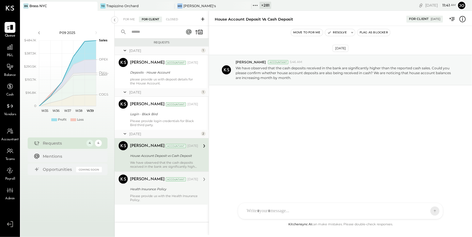
click at [162, 186] on div "Health Insurance Policy" at bounding box center [163, 189] width 66 height 6
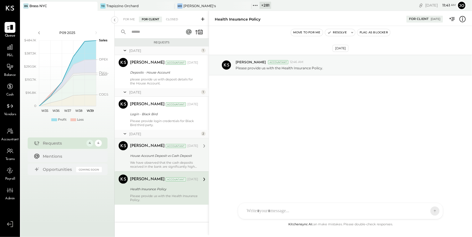
click at [167, 158] on div "House Account Deposit vs Cash Deposit" at bounding box center [163, 156] width 66 height 6
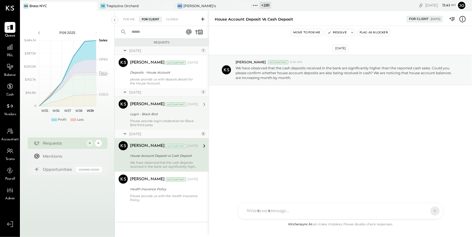
click at [169, 119] on div "Please provide login credentials for Black Bird third party." at bounding box center [164, 123] width 68 height 8
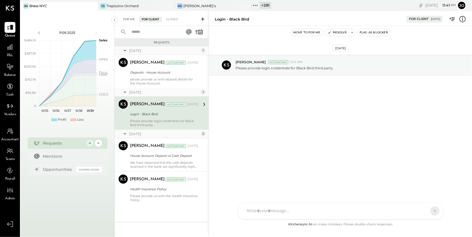
click at [132, 19] on div "For Me" at bounding box center [128, 20] width 17 height 6
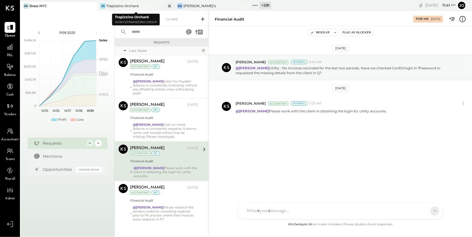
click at [129, 4] on div "Trapizzino Orchard" at bounding box center [122, 5] width 32 height 5
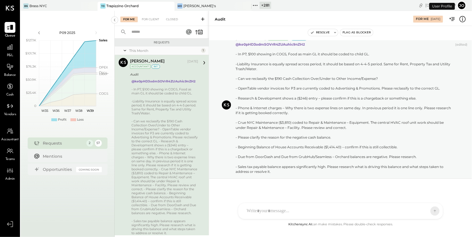
scroll to position [8, 0]
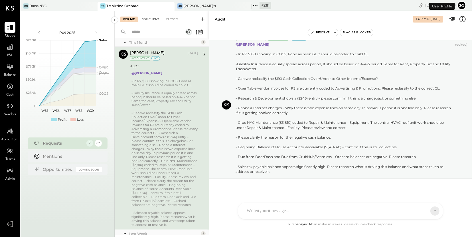
click at [152, 21] on div "For Client" at bounding box center [150, 20] width 23 height 6
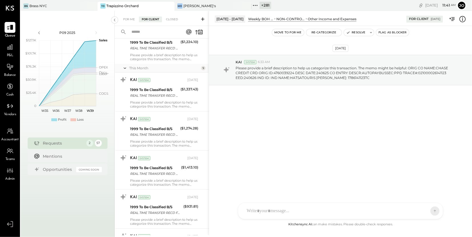
scroll to position [1464, 0]
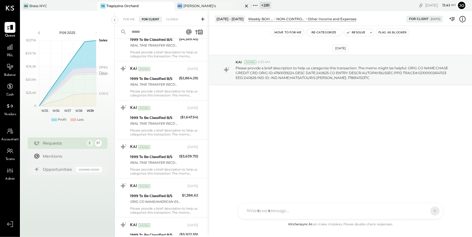
click at [194, 6] on div "[PERSON_NAME]'s" at bounding box center [199, 5] width 32 height 5
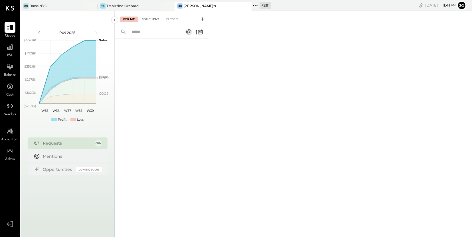
click at [151, 21] on div "For Client" at bounding box center [150, 20] width 23 height 6
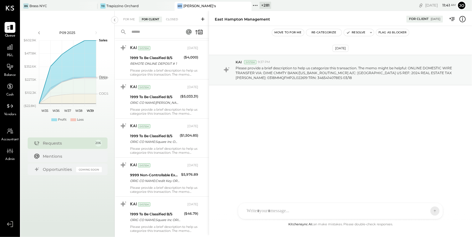
scroll to position [506, 0]
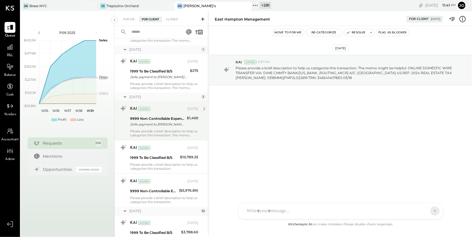
click at [166, 120] on div "9999 Non-Controllable Expenses:Other Income/ Expense:To Be Classified P&L" at bounding box center [157, 119] width 55 height 6
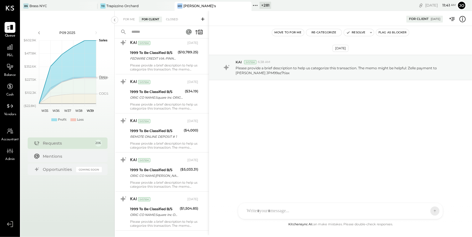
scroll to position [5, 0]
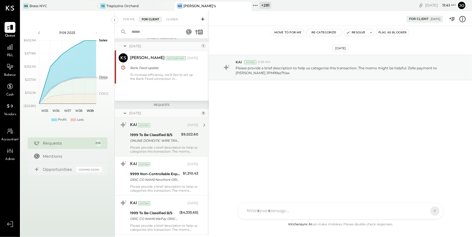
click at [169, 148] on div "Please provide a brief description to help us categorize this transaction. The …" at bounding box center [164, 149] width 68 height 8
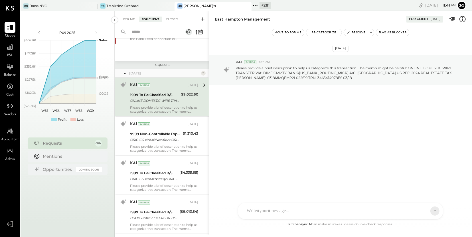
scroll to position [45, 0]
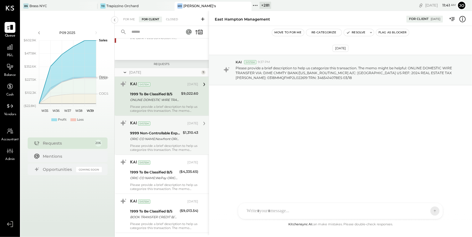
click at [171, 139] on div "ORIG CO NAME:Newfront ORIG ID:4270465600 DESC DATE: CO ENTRY DESCR:Newfront SEC…" at bounding box center [155, 139] width 51 height 6
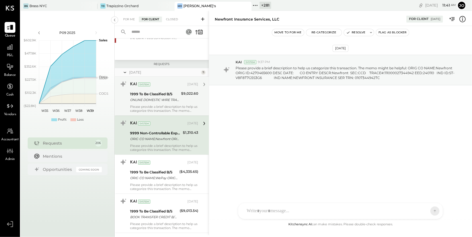
click at [162, 98] on div "ONLINE DOMESTIC WIRE TRANSFER VIA: DIME CMMTY BANK/021406667 A/C: EAST HAMPTON …" at bounding box center [154, 100] width 49 height 6
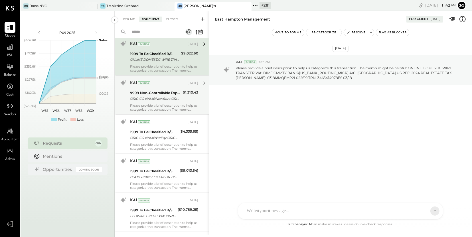
scroll to position [87, 0]
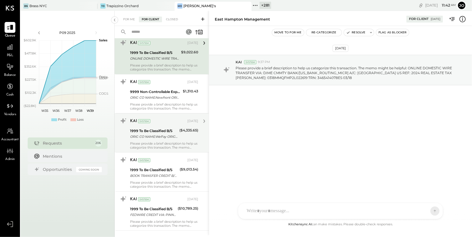
click at [167, 132] on div "1999 To Be Classified B/S" at bounding box center [154, 131] width 48 height 6
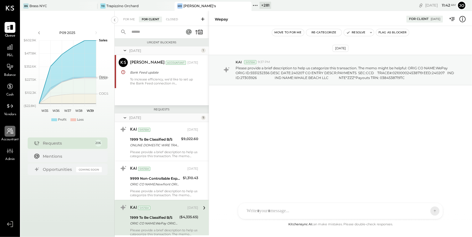
click at [11, 131] on icon at bounding box center [10, 131] width 7 height 6
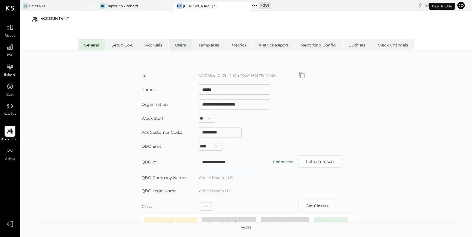
click at [185, 49] on li "Users" at bounding box center [180, 44] width 23 height 11
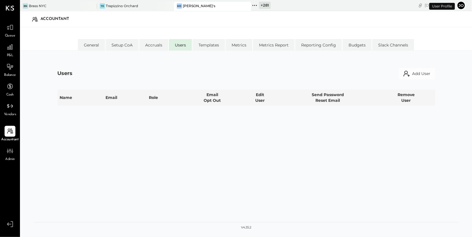
select select "*****"
select select "**********"
select select "*****"
select select "**********"
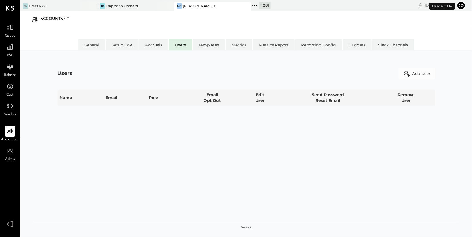
select select "*****"
select select "**********"
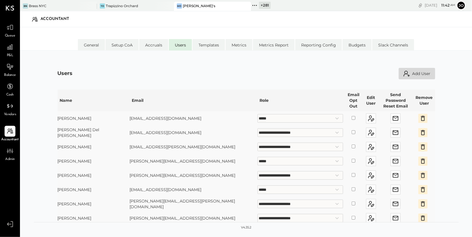
click at [417, 76] on button "Add User" at bounding box center [416, 73] width 36 height 11
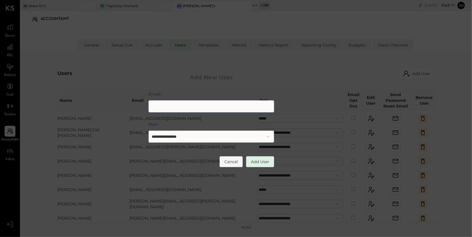
click at [219, 110] on input "Email:" at bounding box center [210, 106] width 125 height 12
type input "******"
type input "**********"
click at [218, 132] on select "**********" at bounding box center [210, 137] width 125 height 12
select select "**********"
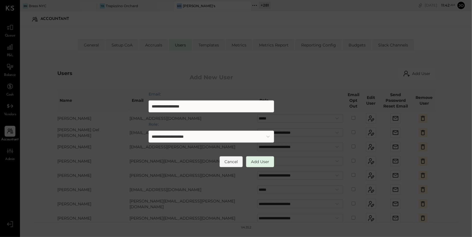
click at [148, 131] on select "**********" at bounding box center [210, 137] width 125 height 12
click at [260, 162] on button "Add User" at bounding box center [260, 161] width 28 height 11
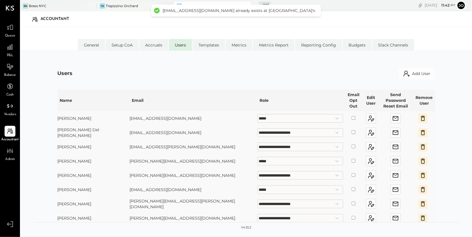
click at [125, 9] on div "TO Trapizzino Orchard" at bounding box center [135, 6] width 77 height 9
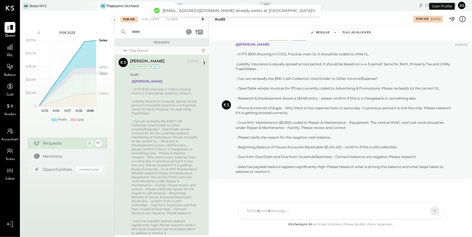
scroll to position [8, 0]
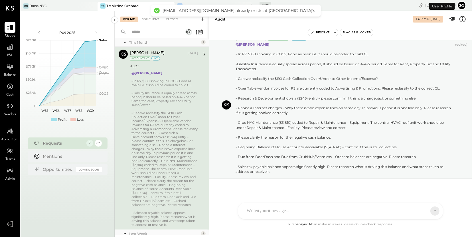
click at [6, 142] on li "Accountant Teams Admin" at bounding box center [9, 154] width 19 height 56
click at [13, 128] on icon at bounding box center [9, 130] width 7 height 7
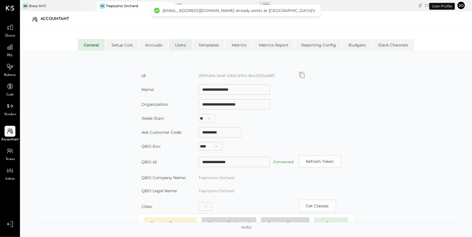
click at [170, 49] on li "Users" at bounding box center [180, 44] width 23 height 11
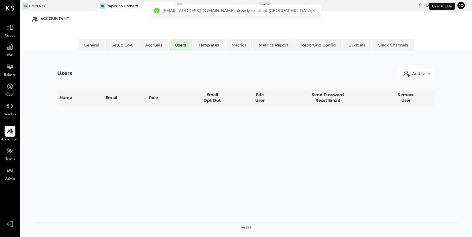
select select "**********"
select select "*****"
select select "**********"
select select "*****"
select select "**********"
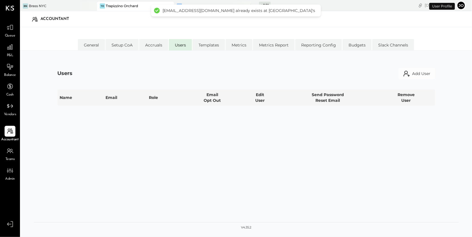
select select "**********"
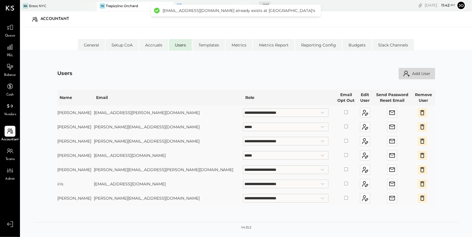
click at [409, 73] on icon at bounding box center [406, 73] width 7 height 7
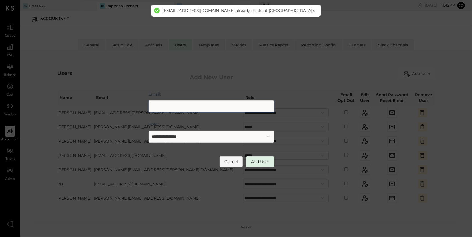
click at [222, 107] on input "Email:" at bounding box center [210, 106] width 125 height 12
paste input "**********"
type input "**********"
click at [176, 138] on select "**********" at bounding box center [210, 137] width 125 height 12
select select "**********"
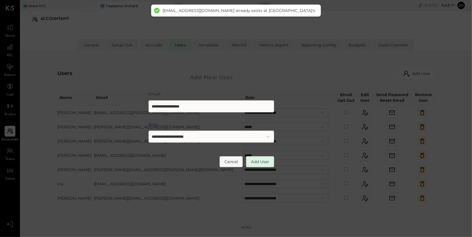
click at [148, 131] on select "**********" at bounding box center [210, 137] width 125 height 12
click at [253, 157] on button "Add User" at bounding box center [260, 161] width 28 height 11
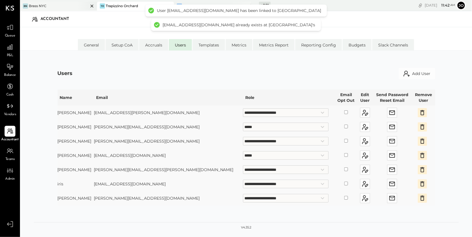
click at [65, 5] on div "BN Brass NYC" at bounding box center [54, 5] width 68 height 5
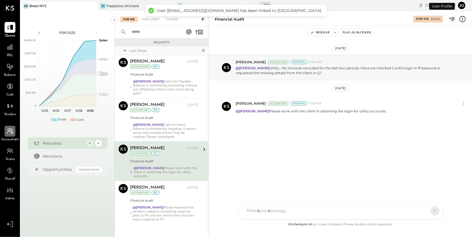
click at [8, 132] on icon at bounding box center [9, 130] width 7 height 7
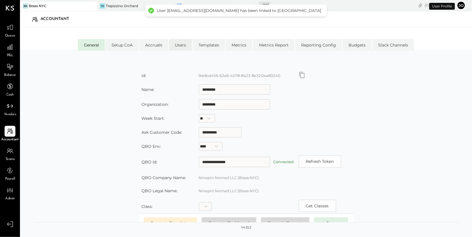
click at [182, 44] on li "Users" at bounding box center [180, 44] width 23 height 11
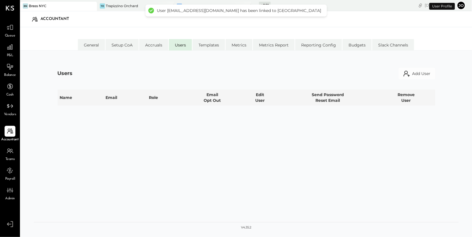
select select "**********"
select select "*****"
select select "**********"
select select "*****"
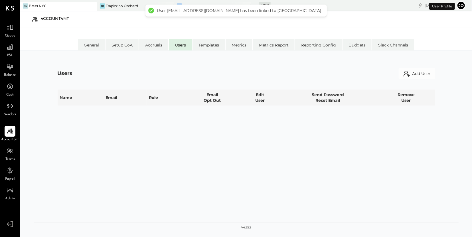
select select "*****"
select select "**********"
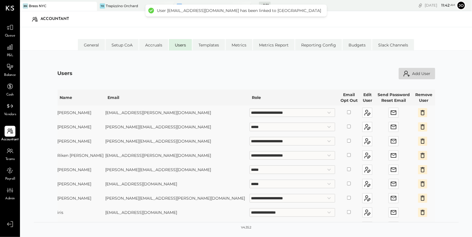
click at [409, 68] on button "Add User" at bounding box center [416, 73] width 36 height 11
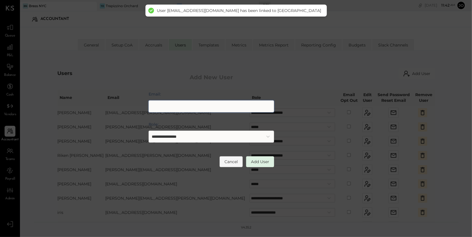
click at [221, 111] on input "Email:" at bounding box center [210, 106] width 125 height 12
paste input "**********"
type input "**********"
click at [187, 139] on select "**********" at bounding box center [210, 137] width 125 height 12
click at [148, 131] on select "**********" at bounding box center [210, 137] width 125 height 12
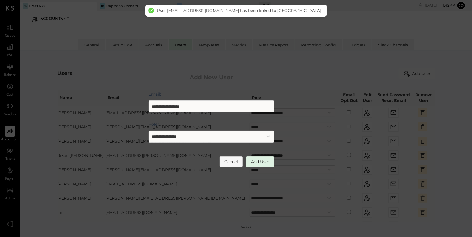
click at [187, 139] on select "**********" at bounding box center [210, 137] width 125 height 12
select select "**********"
click at [148, 131] on select "**********" at bounding box center [210, 137] width 125 height 12
click at [262, 161] on button "Add User" at bounding box center [260, 161] width 28 height 11
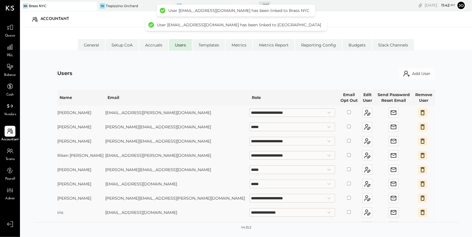
scroll to position [7, 0]
